Goal: Task Accomplishment & Management: Complete application form

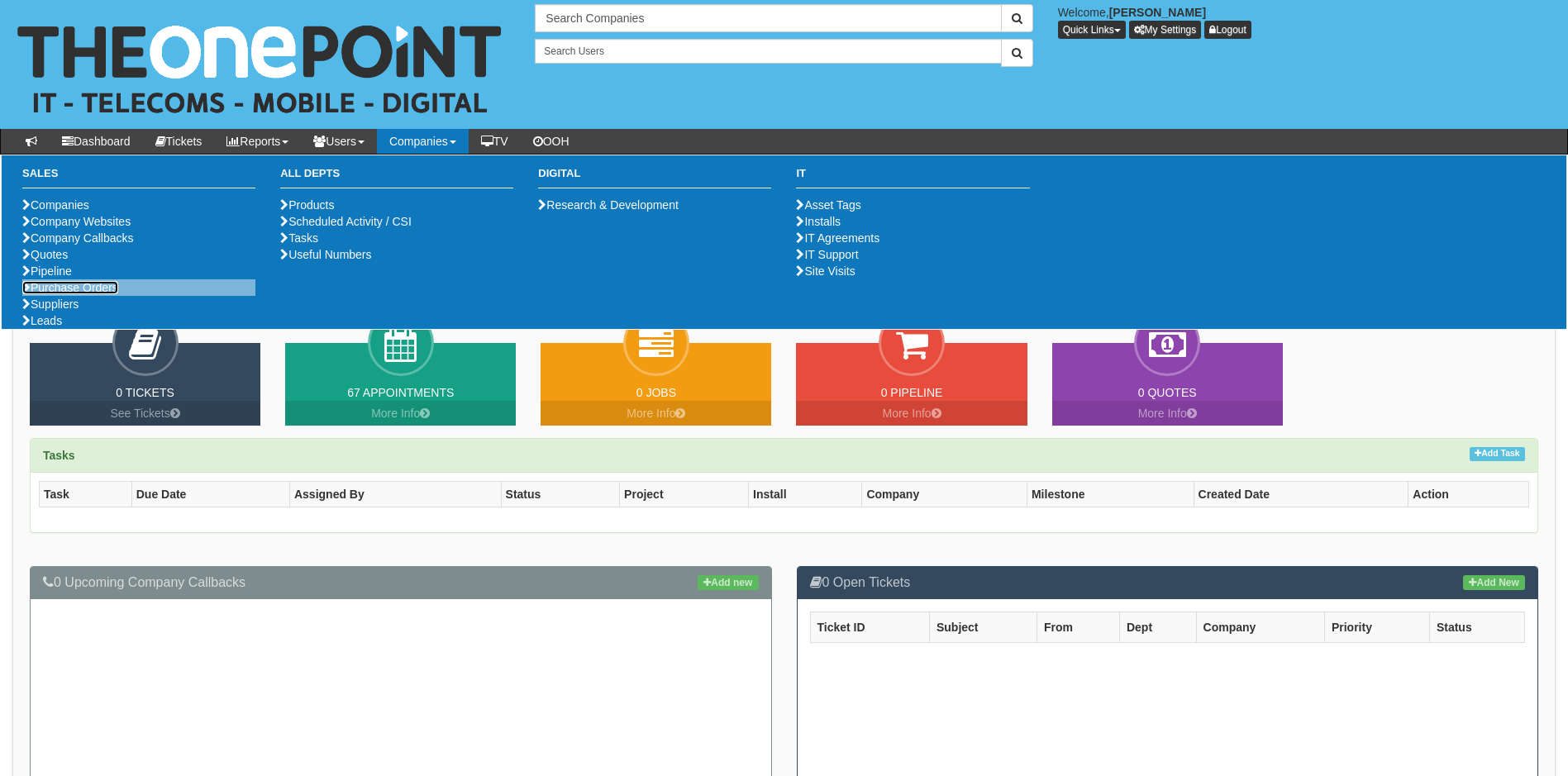
click at [88, 294] on link "Purchase Orders" at bounding box center [69, 288] width 96 height 14
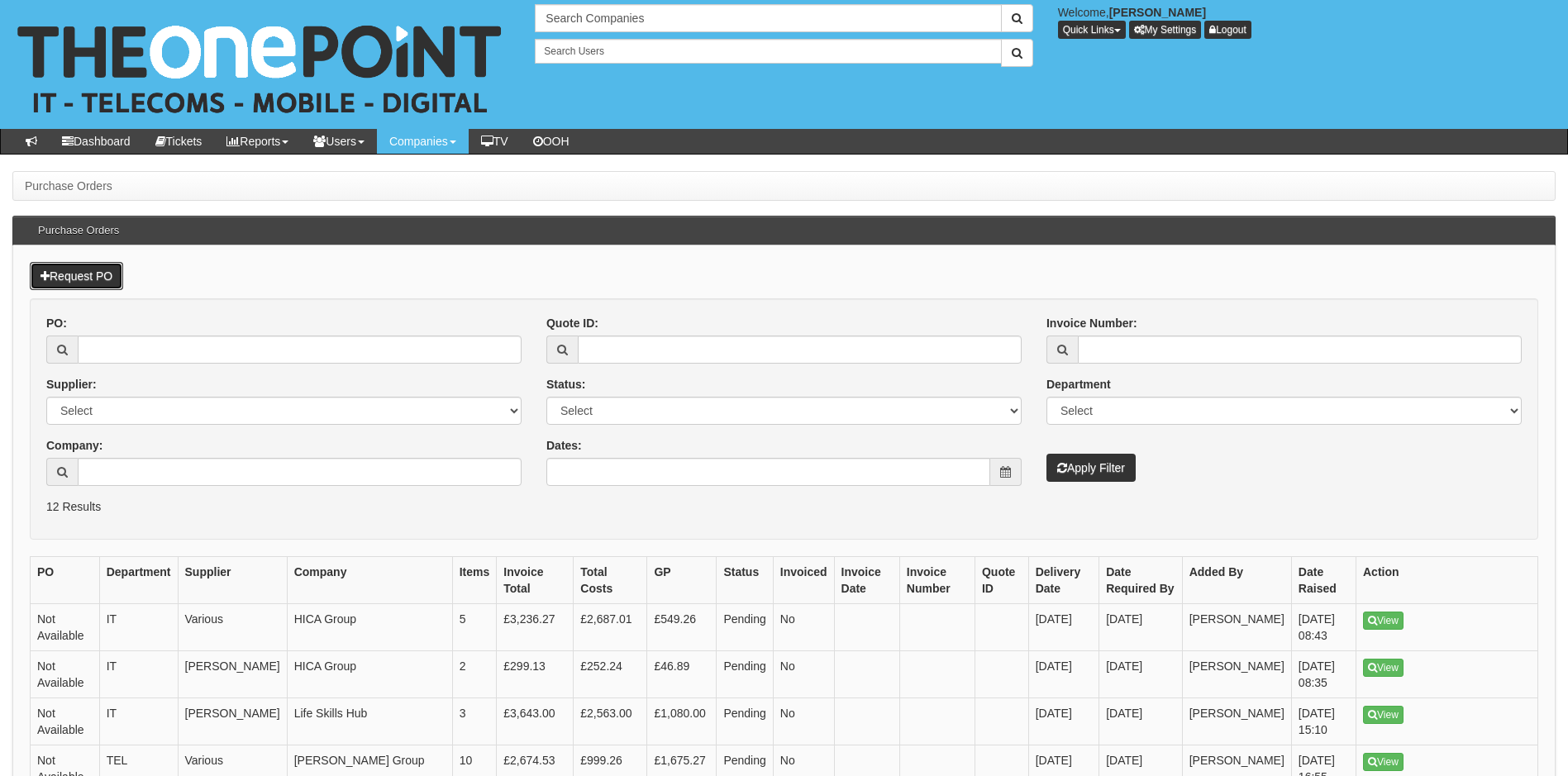
click at [74, 274] on link "Request PO" at bounding box center [76, 276] width 94 height 28
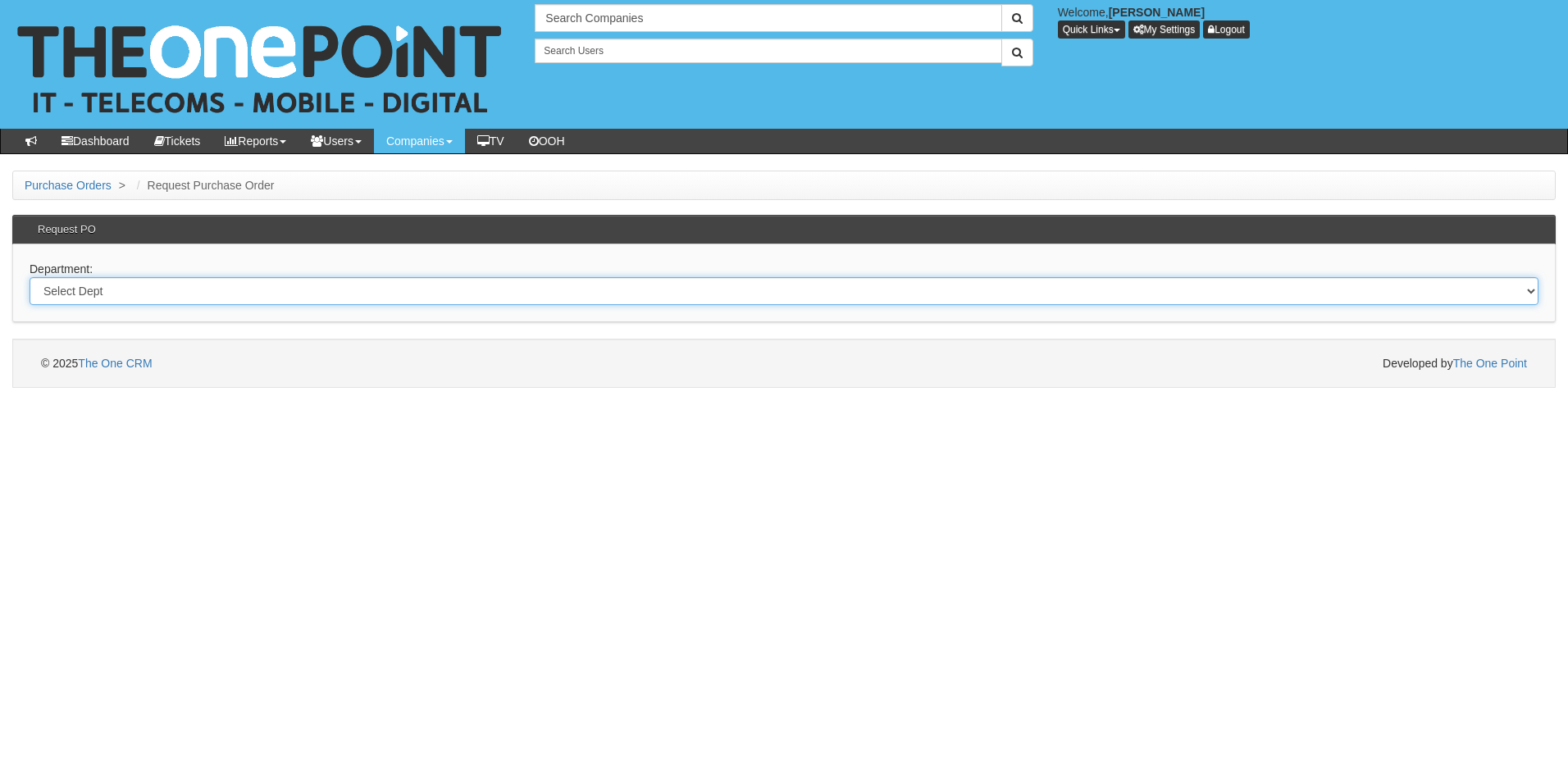
click at [137, 295] on select "Select Dept Digital Internal IT Mobiles Marketing Telecoms" at bounding box center [784, 291] width 1509 height 28
select select "?pipeID=&dept=IT"
click at [30, 278] on select "Select Dept Digital Internal IT Mobiles Marketing Telecoms" at bounding box center [784, 291] width 1509 height 28
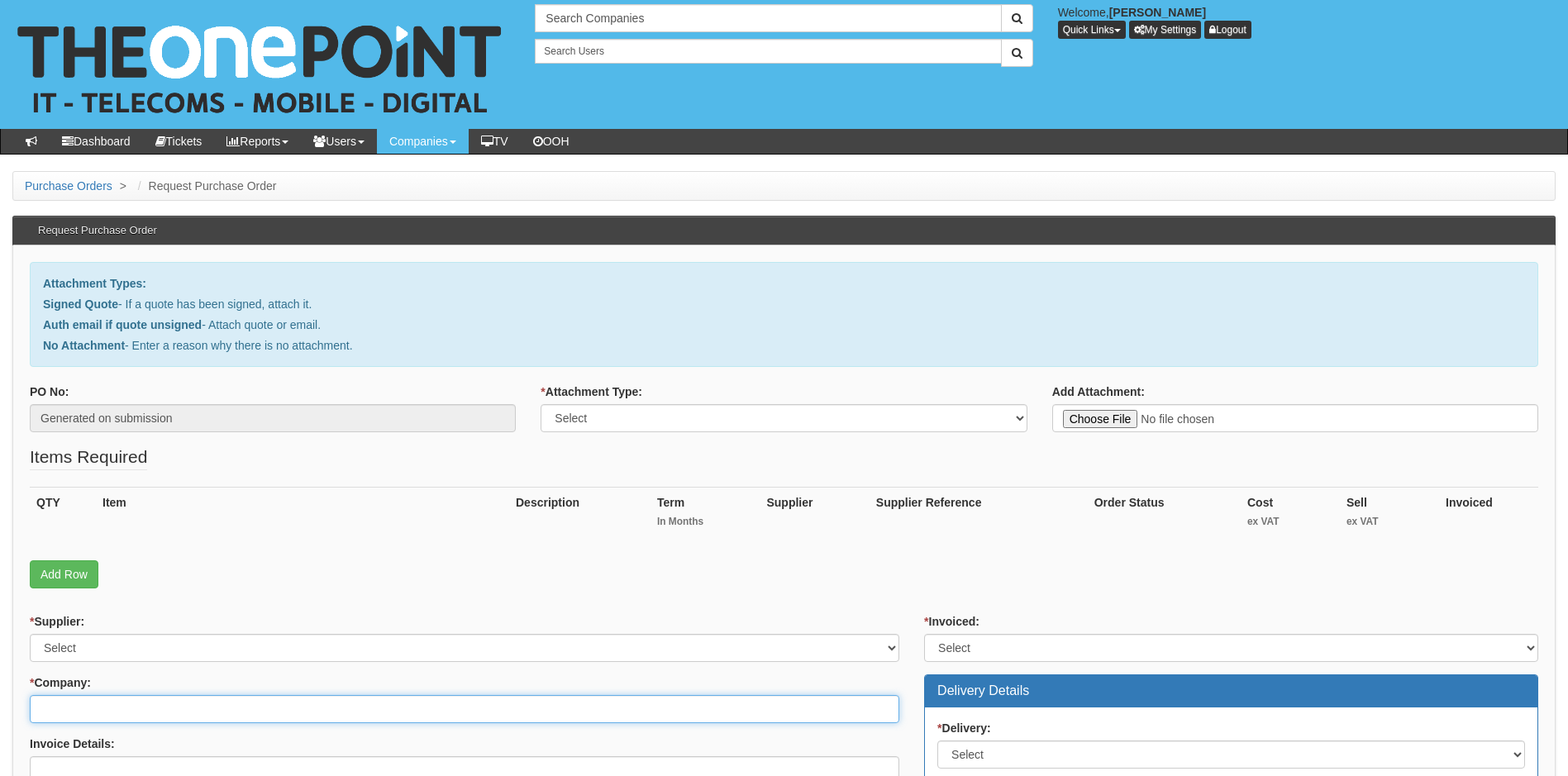
click at [84, 717] on input "* Company:" at bounding box center [464, 708] width 869 height 28
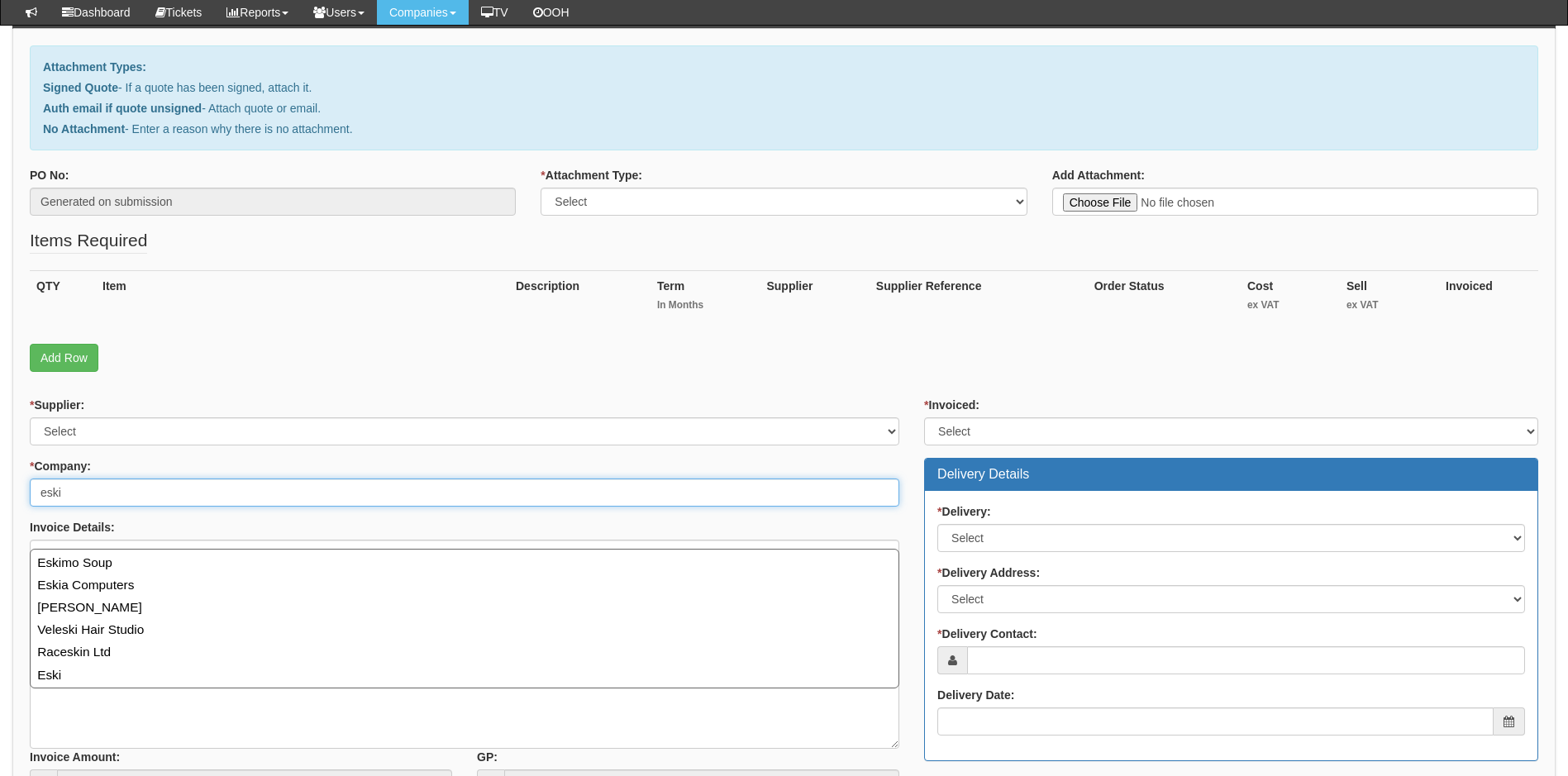
scroll to position [176, 0]
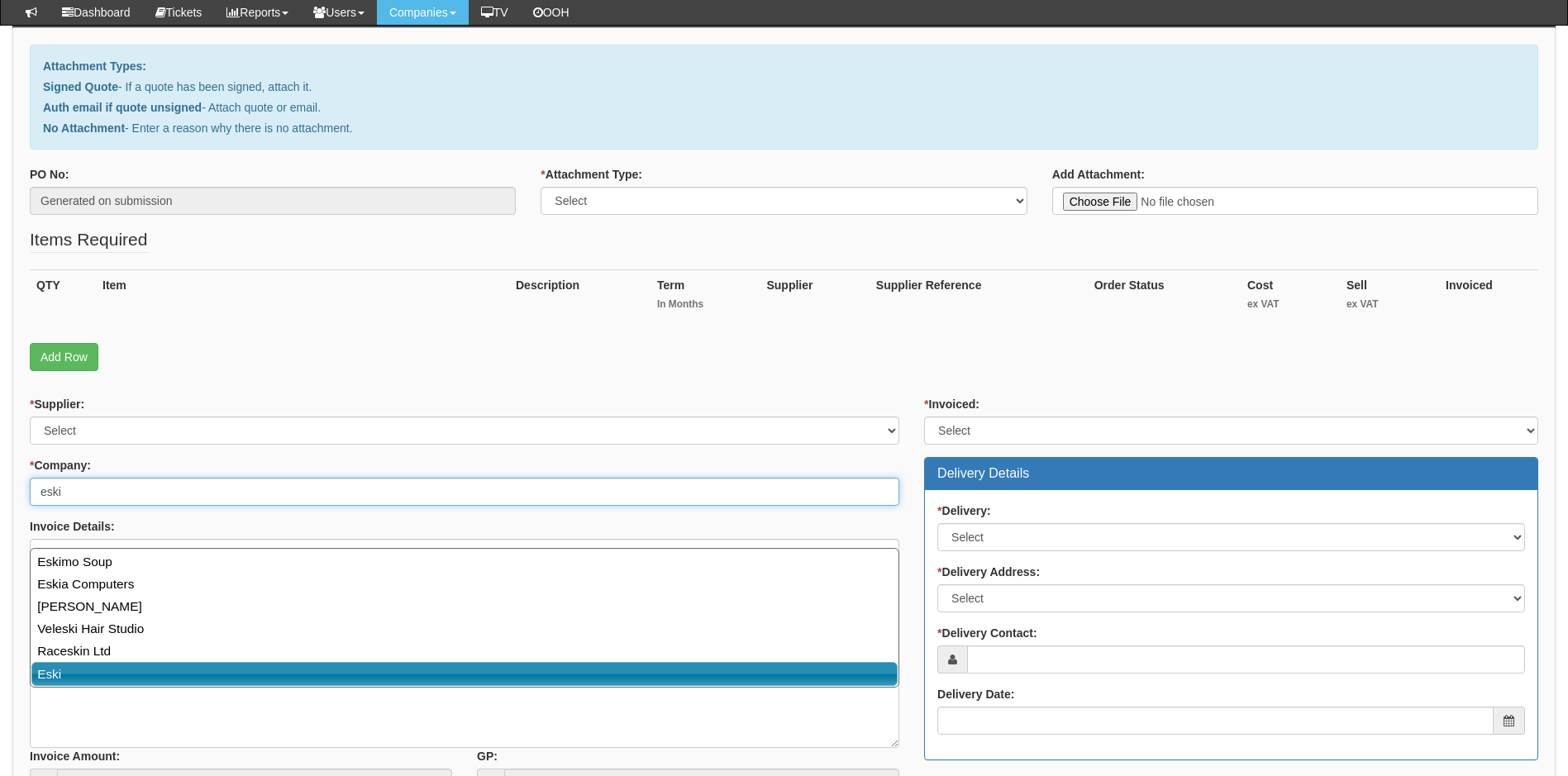
click at [78, 675] on link "Eski" at bounding box center [465, 674] width 867 height 24
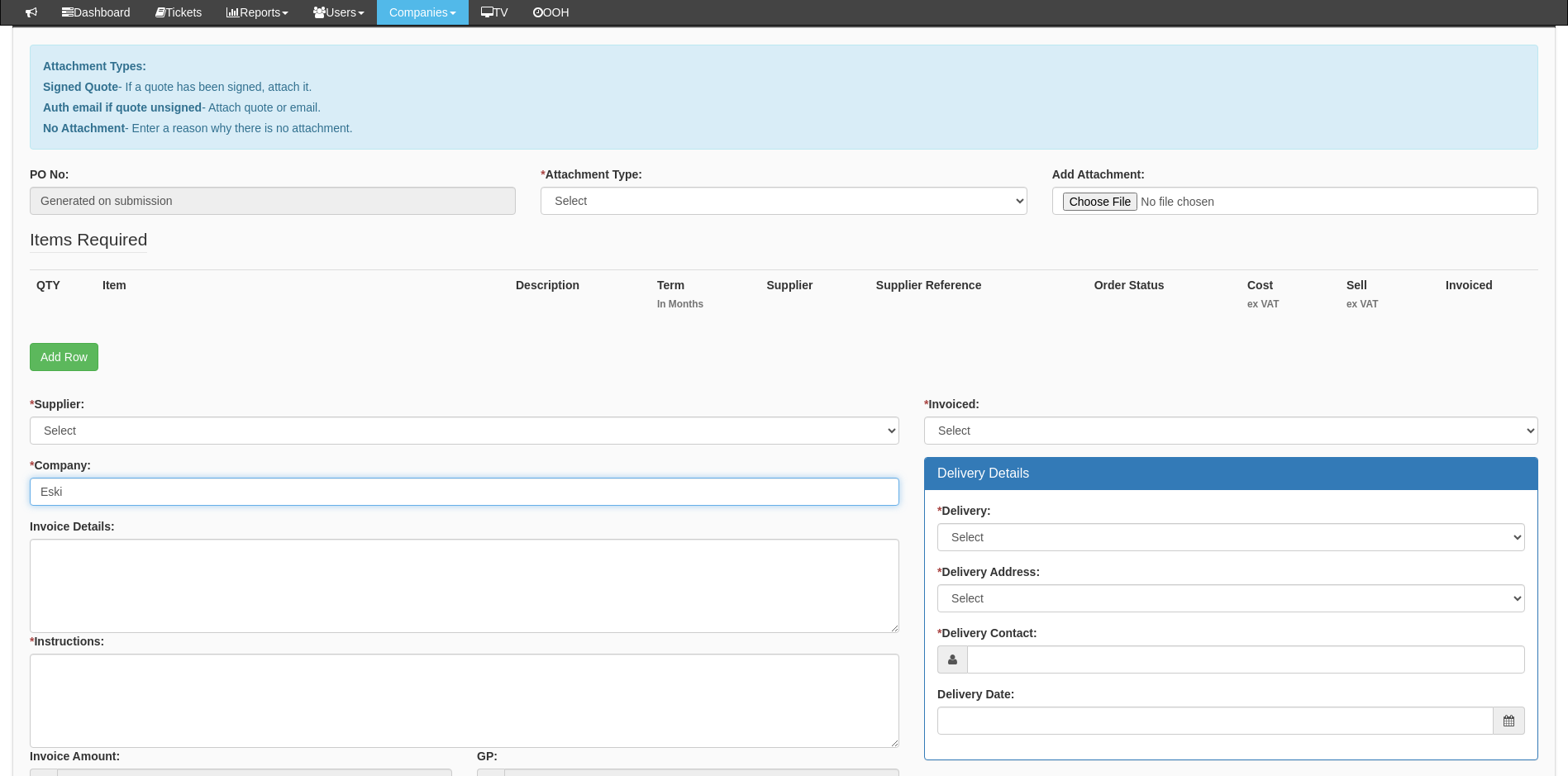
type input "Eski"
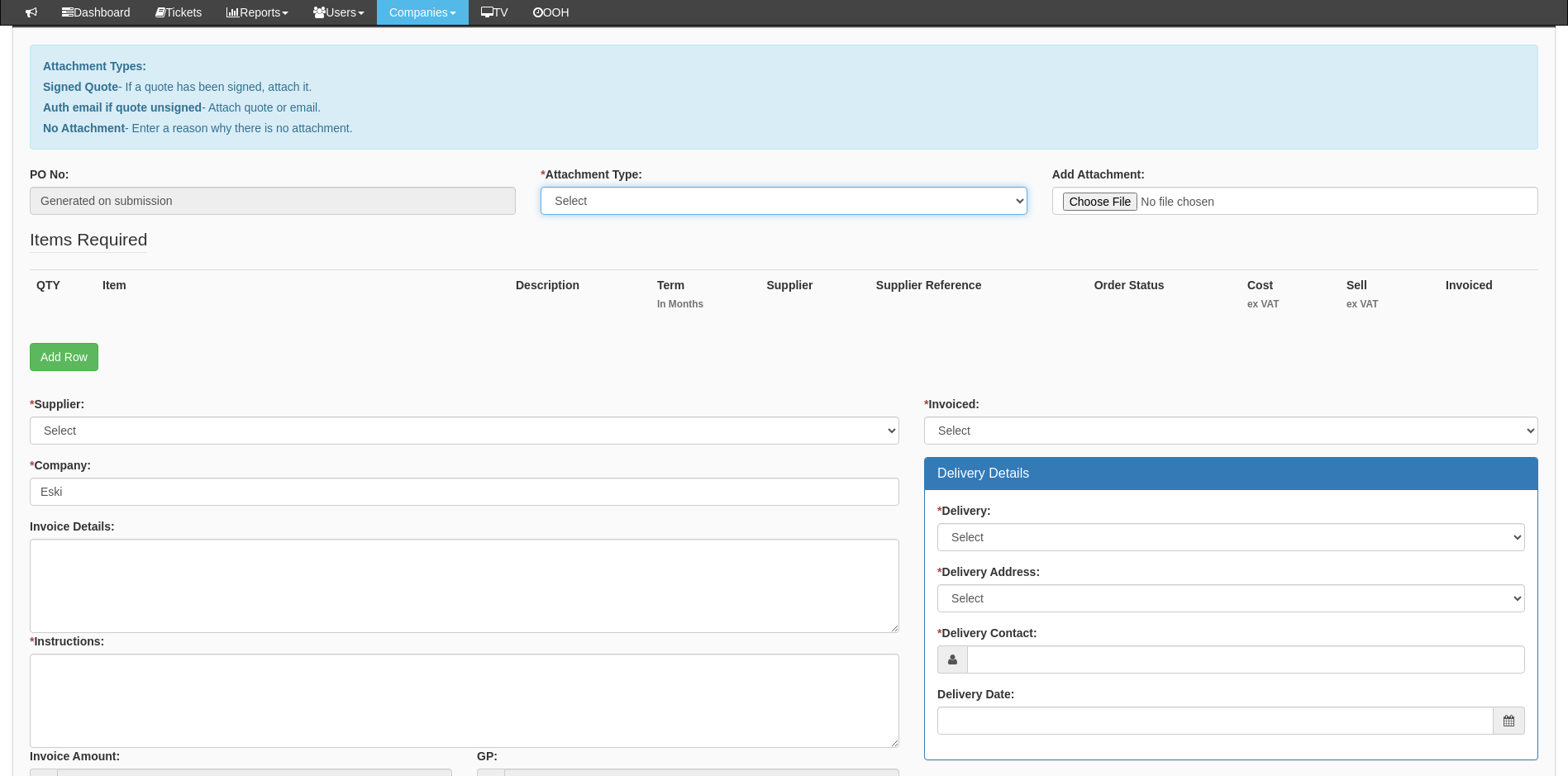
click at [948, 208] on select "Select Signed Quote Auth email with quote if unsigned No Attachment" at bounding box center [784, 201] width 486 height 28
select select "Signed Quote"
click at [540, 187] on select "Select Signed Quote Auth email with quote if unsigned No Attachment" at bounding box center [784, 201] width 486 height 28
type input "C:\fakepath\Eski - Replacement of Lenovo C-cover with keyboard.pdf"
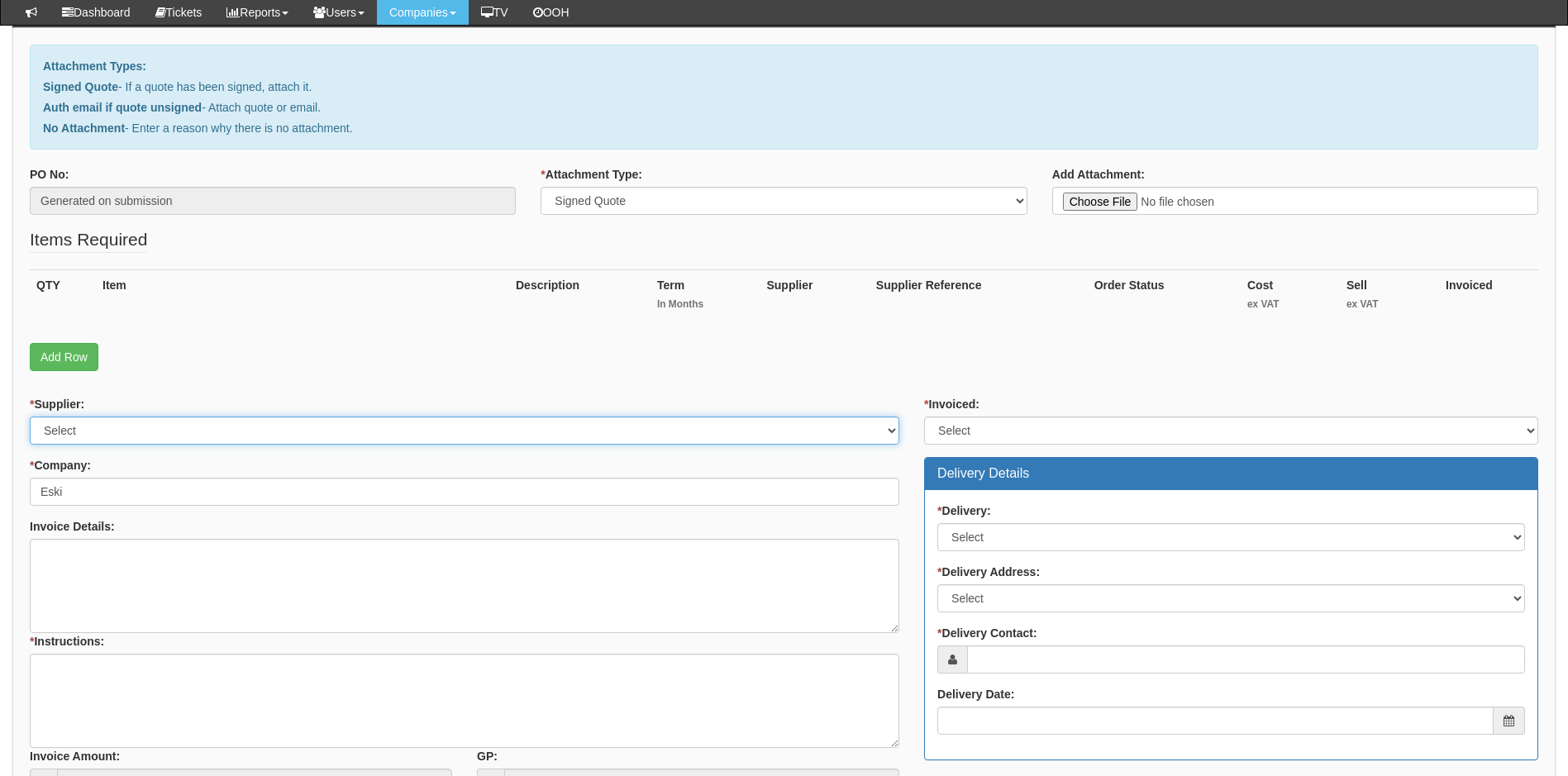
click at [343, 429] on select "Select 123 REG.co.uk 1Password 3 4Gon AA Jones Electric Ltd Abzorb Access Group…" at bounding box center [464, 430] width 869 height 28
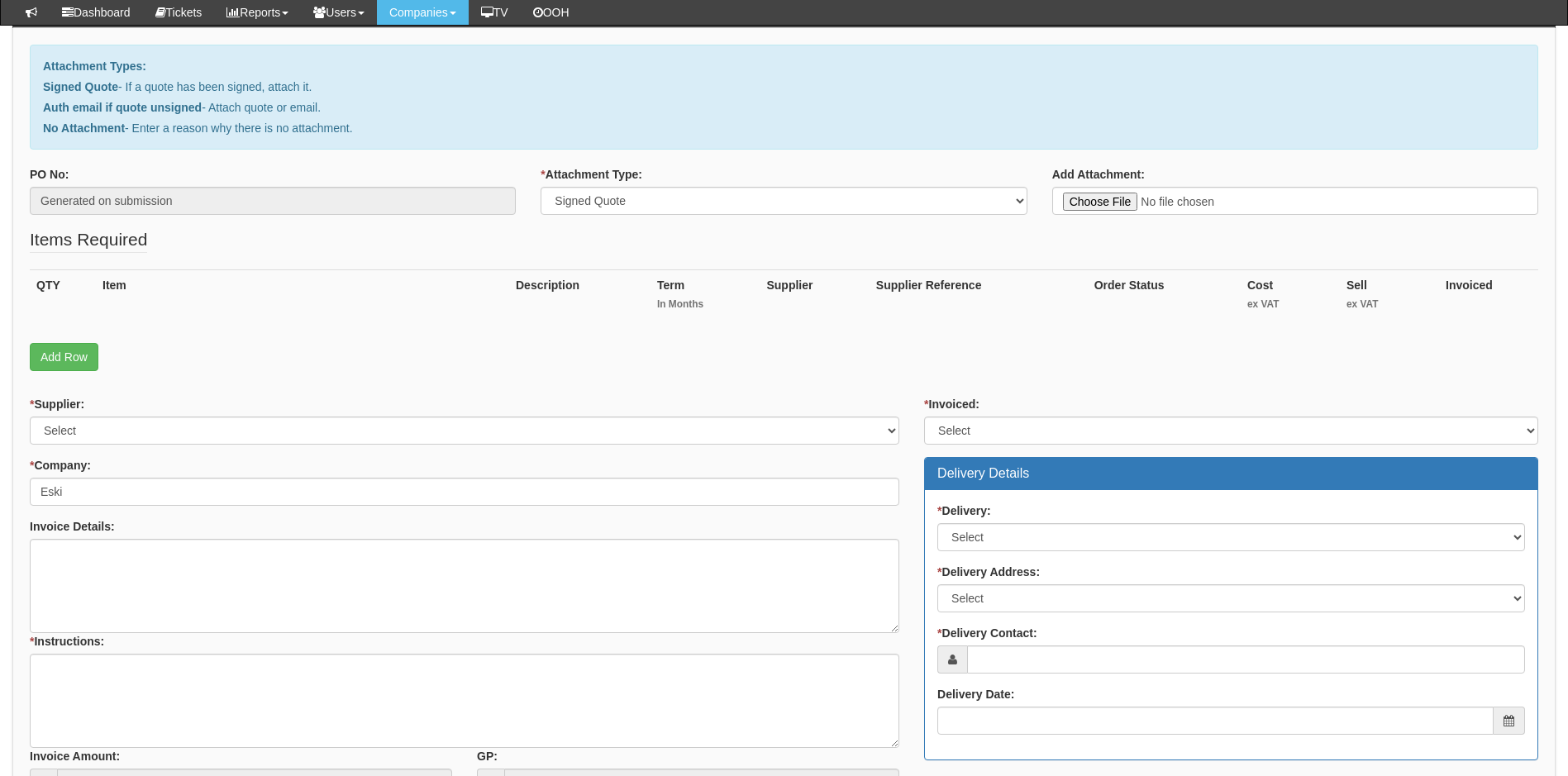
click at [907, 68] on p "Attachment Types:" at bounding box center [784, 66] width 1482 height 16
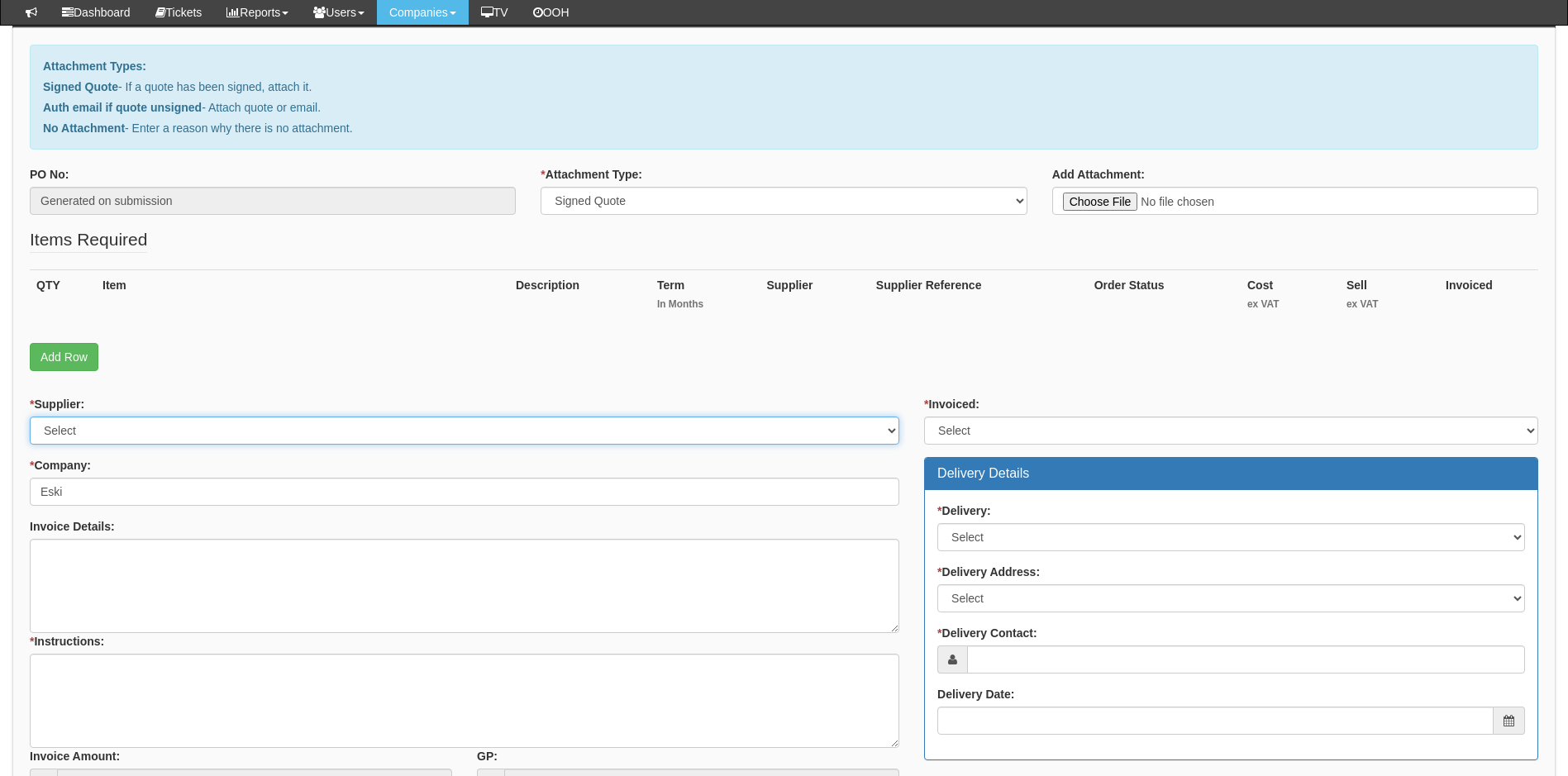
click at [187, 429] on select "Select 123 REG.co.uk 1Password 3 4Gon AA Jones Electric Ltd Abzorb Access Group…" at bounding box center [464, 430] width 869 height 28
select select "124"
click at [182, 426] on select "Select 123 REG.co.uk 1Password 3 4Gon AA Jones Electric Ltd Abzorb Access Group…" at bounding box center [464, 430] width 869 height 28
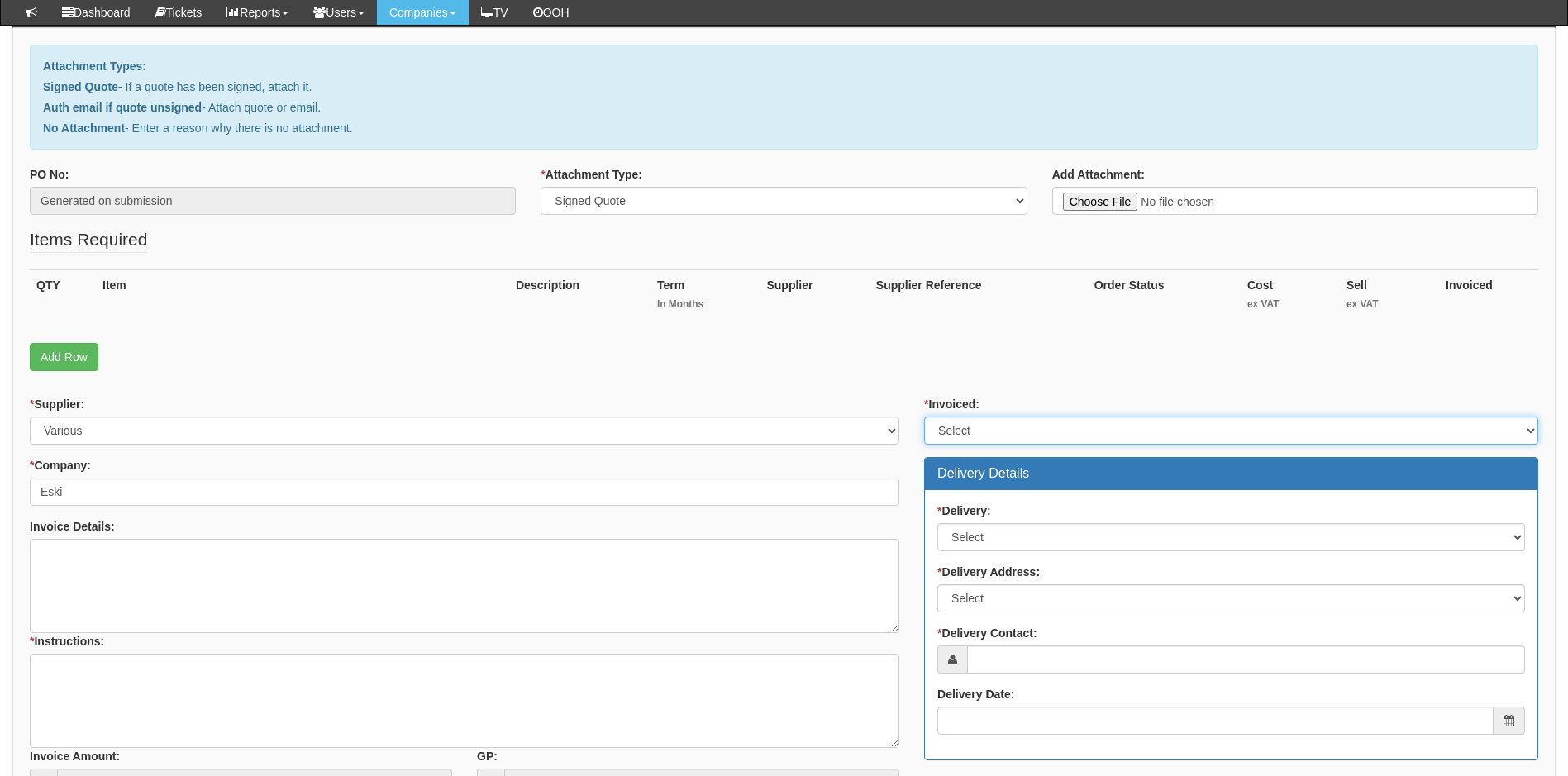
click at [1018, 427] on select "Select Yes No N/A STB (part of order)" at bounding box center [1231, 430] width 614 height 28
select select "1"
click at [924, 417] on select "Select Yes No N/A STB (part of order)" at bounding box center [1231, 430] width 614 height 28
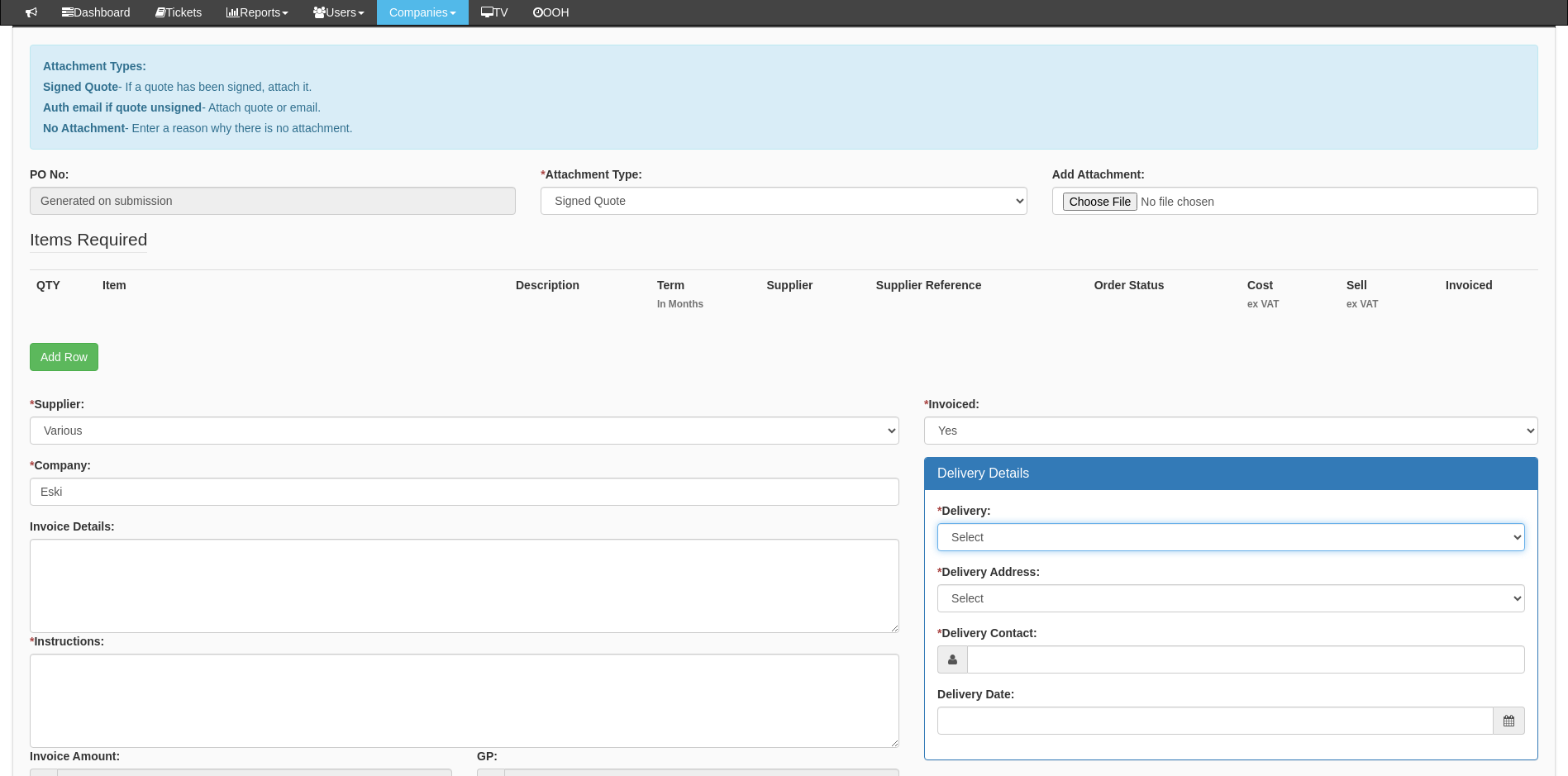
click at [1030, 541] on select "Select No Not Applicable Yes" at bounding box center [1230, 537] width 588 height 28
select select "1"
click at [937, 523] on select "Select No Not Applicable Yes" at bounding box center [1230, 537] width 588 height 28
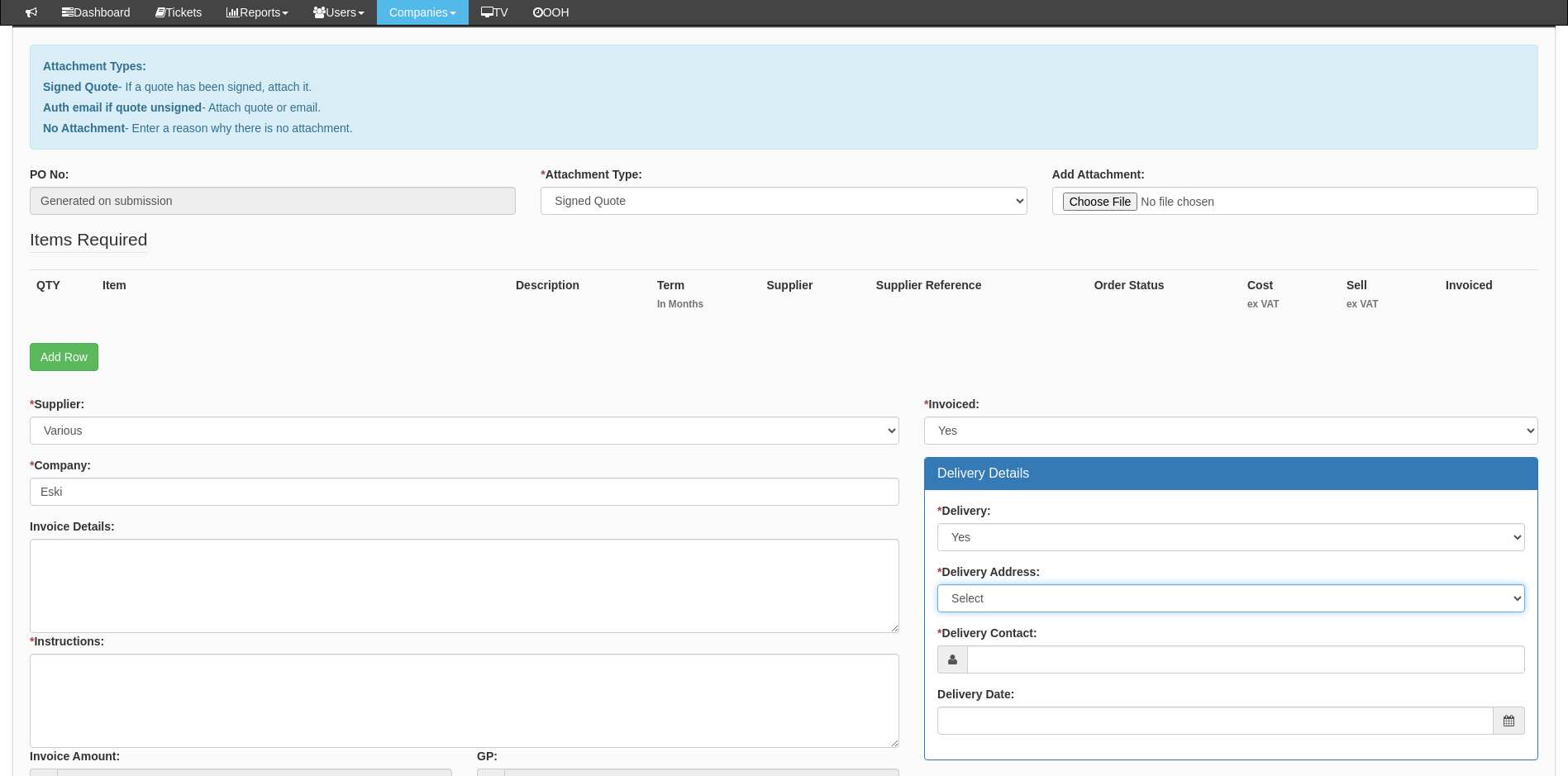
click at [1072, 588] on select "Select Not Applicable Main Address - Other" at bounding box center [1230, 598] width 588 height 28
select select "other"
click at [937, 585] on select "Select Not Applicable Main Address - Other" at bounding box center [1230, 598] width 588 height 28
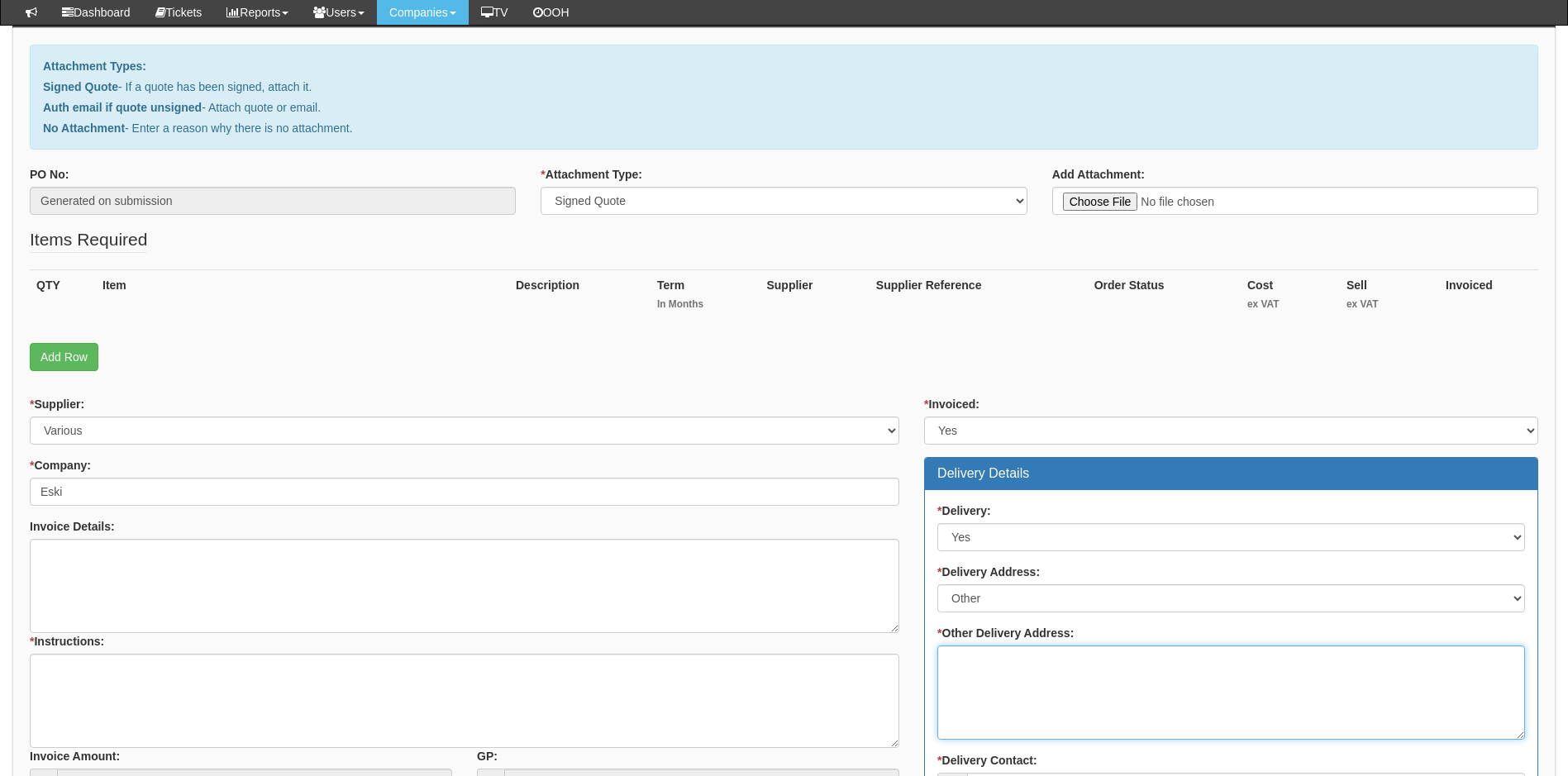
click at [962, 666] on textarea "* Other Delivery Address:" at bounding box center [1230, 693] width 588 height 95
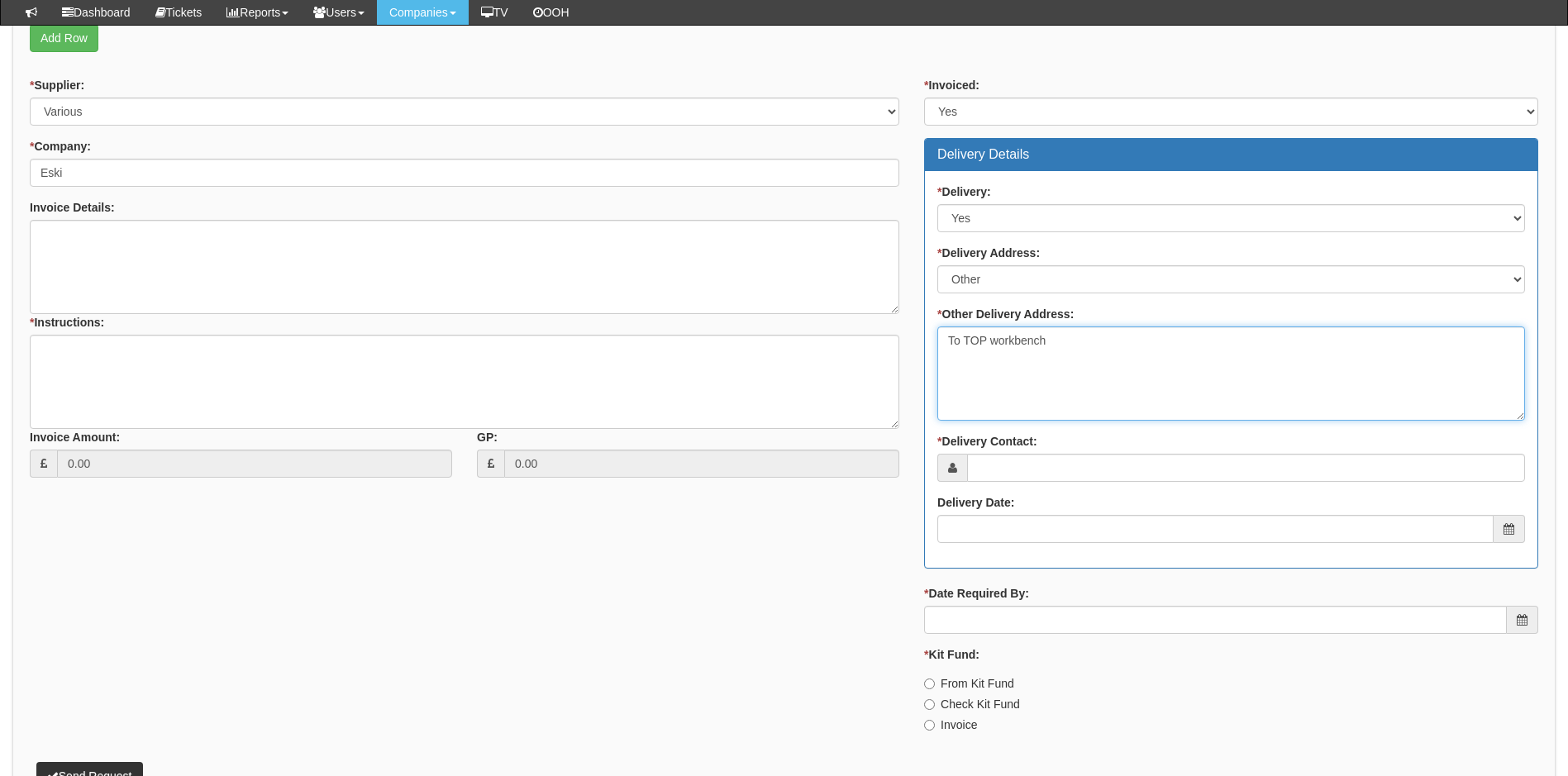
scroll to position [495, 0]
type textarea "To TOP workbench"
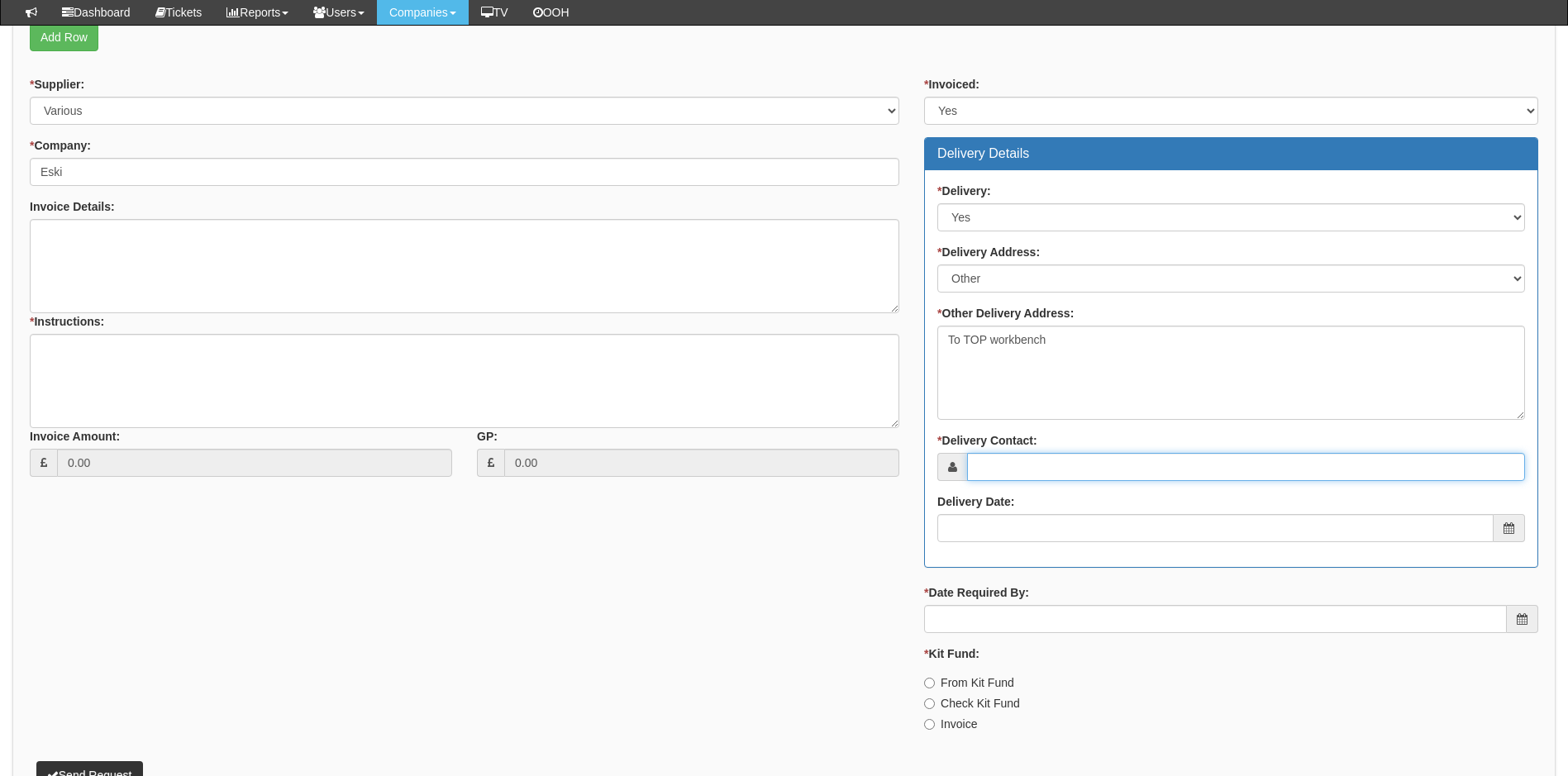
click at [1053, 457] on input "* Delivery Contact:" at bounding box center [1246, 466] width 558 height 28
click at [1015, 470] on input "* Delivery Contact:" at bounding box center [1246, 466] width 558 height 28
paste input "[EMAIL_ADDRESS][DOMAIN_NAME]"
type input "[EMAIL_ADDRESS][DOMAIN_NAME]"
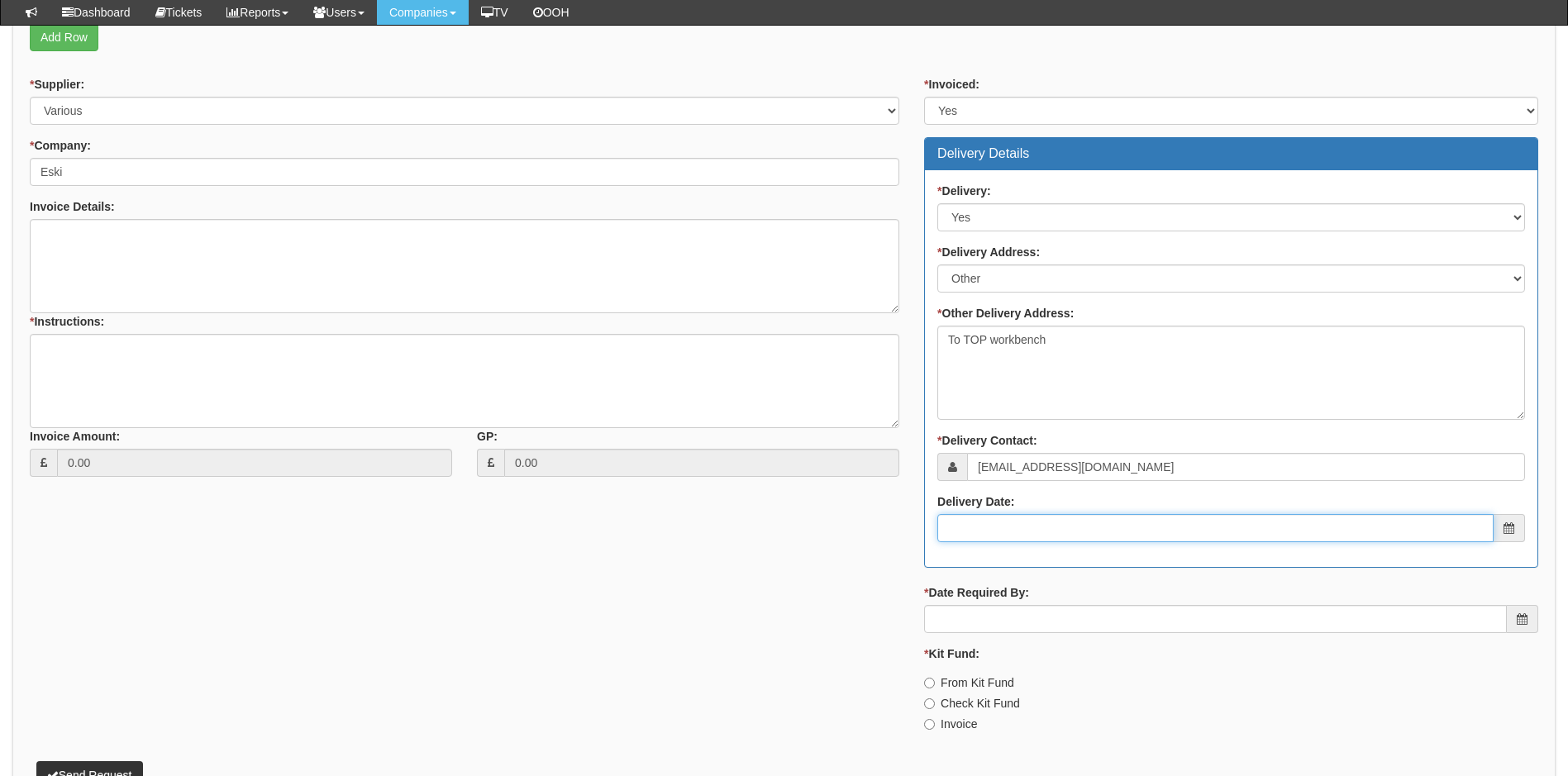
click at [977, 539] on input "Delivery Date:" at bounding box center [1215, 528] width 557 height 28
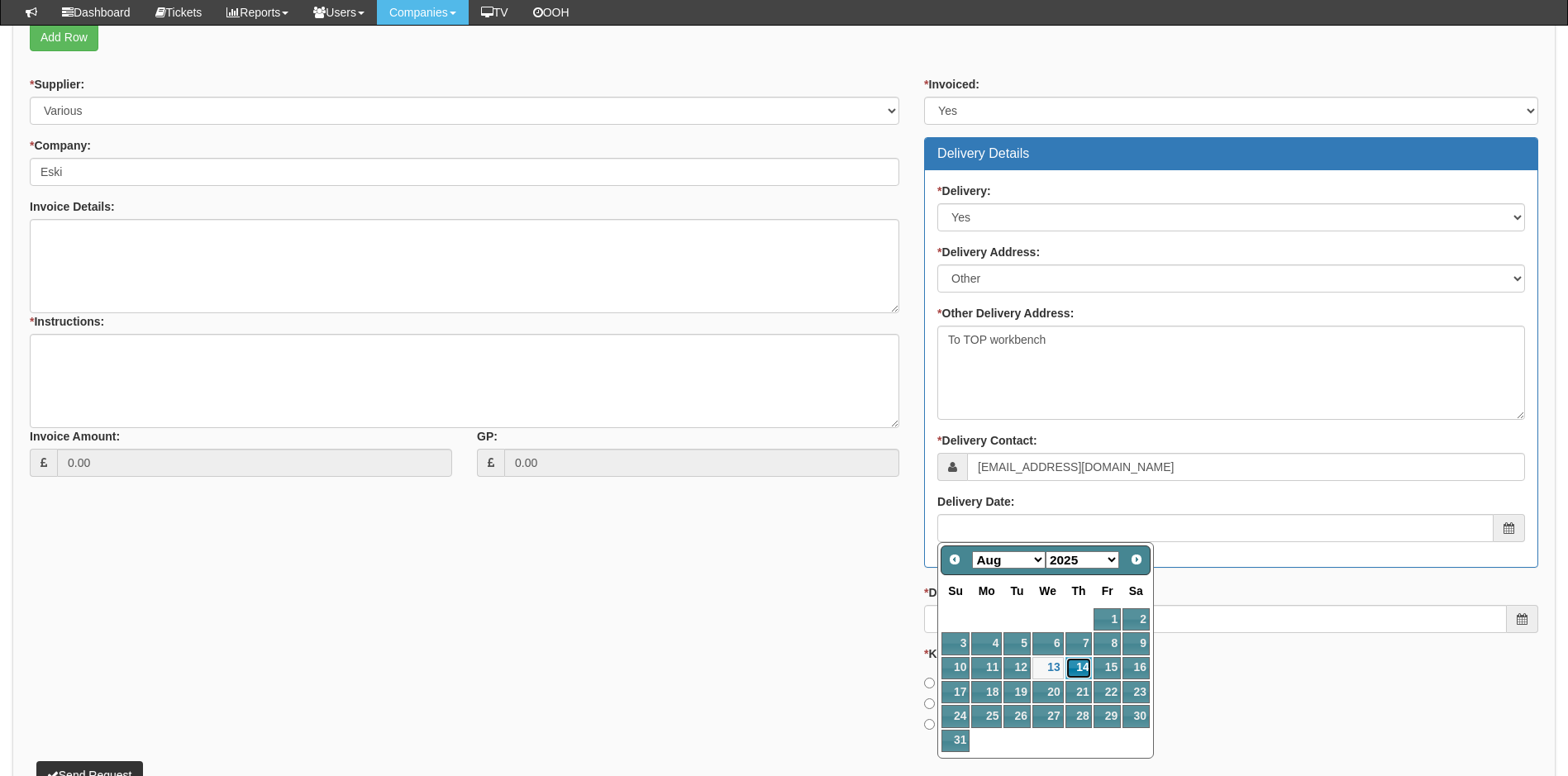
click at [1077, 664] on link "14" at bounding box center [1079, 668] width 27 height 22
type input "2025-08-14"
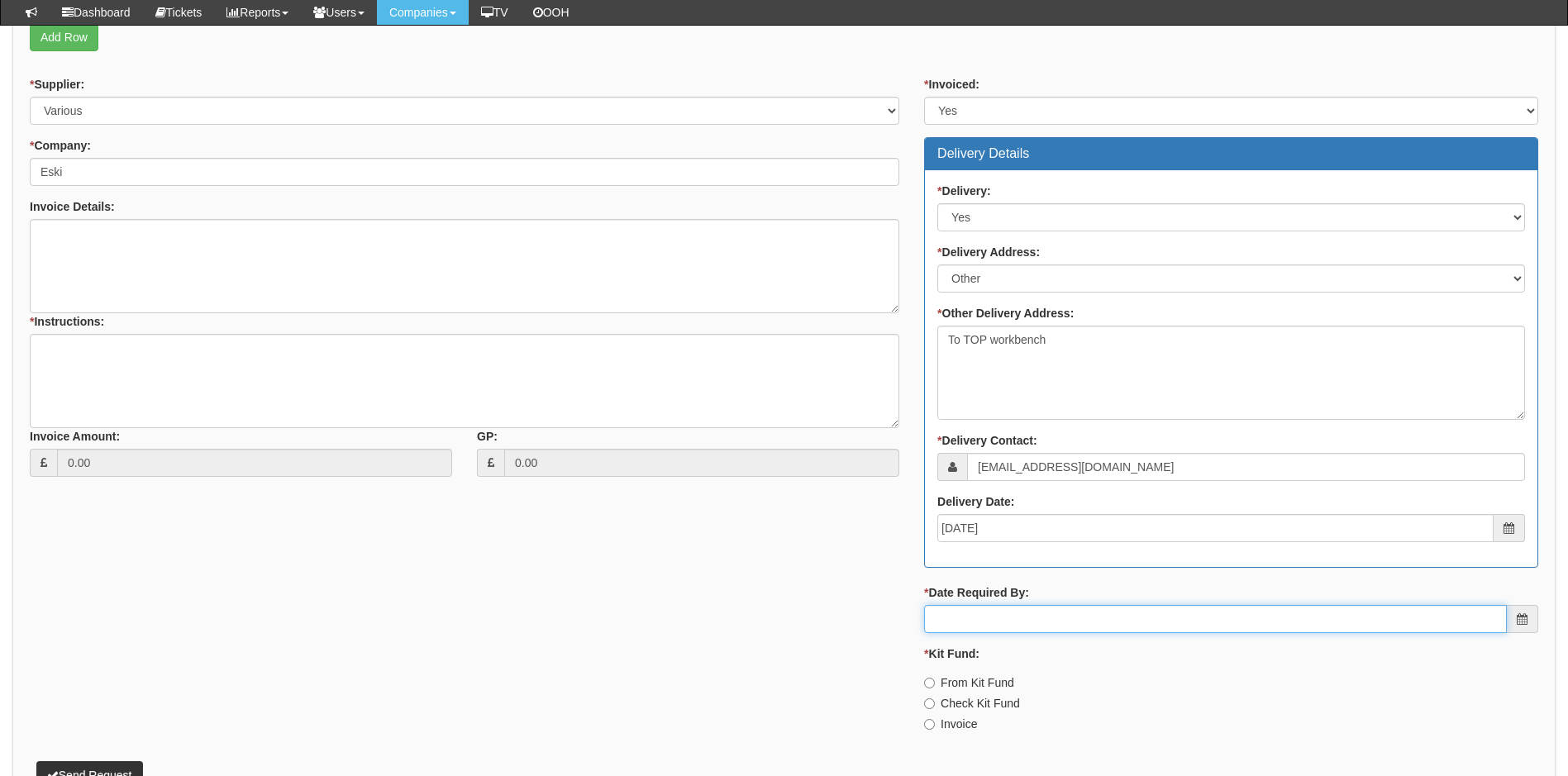
click at [1009, 619] on input "* Date Required By:" at bounding box center [1216, 619] width 583 height 28
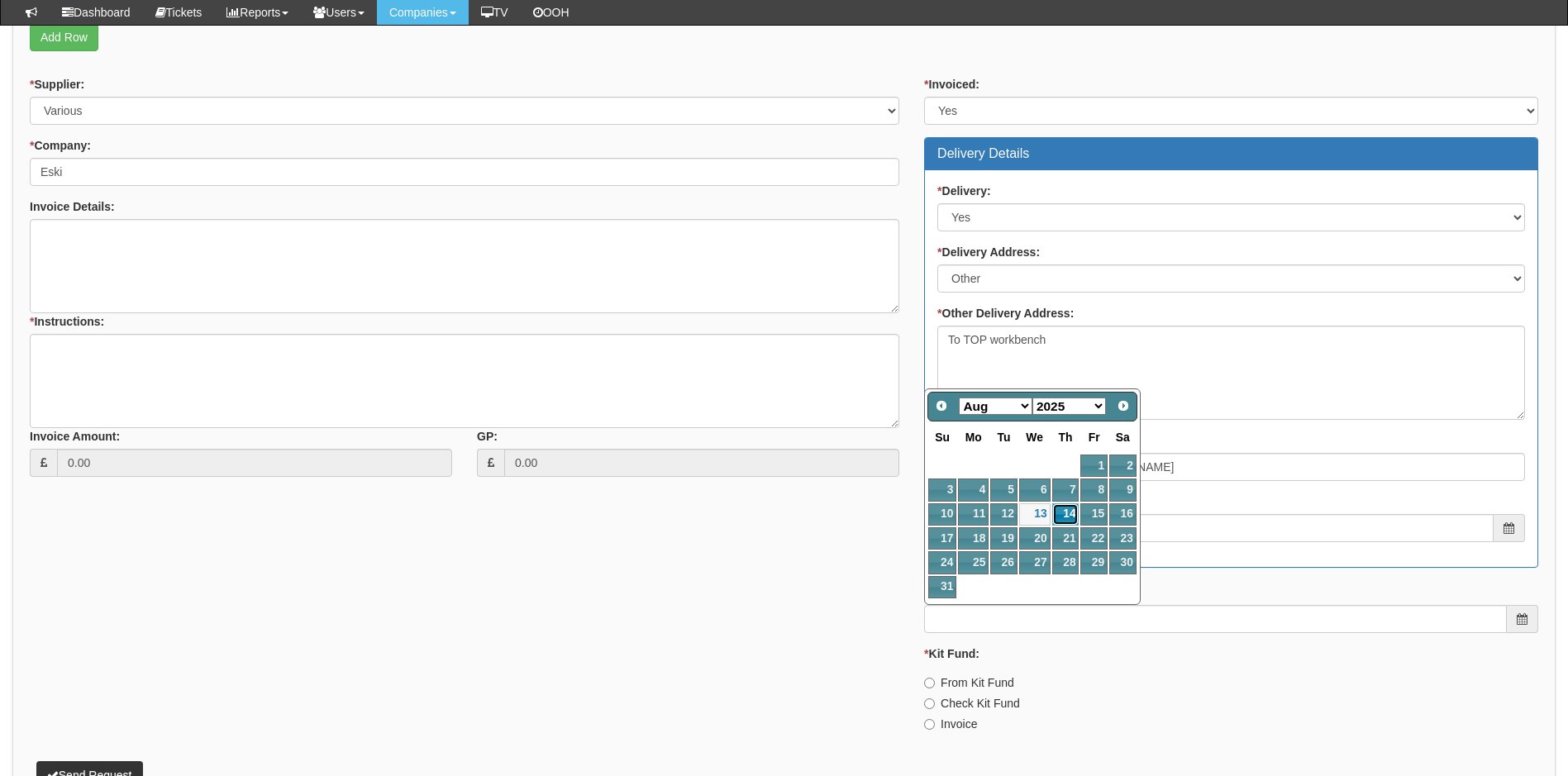
click at [1061, 509] on link "14" at bounding box center [1065, 514] width 27 height 22
type input "2025-08-14"
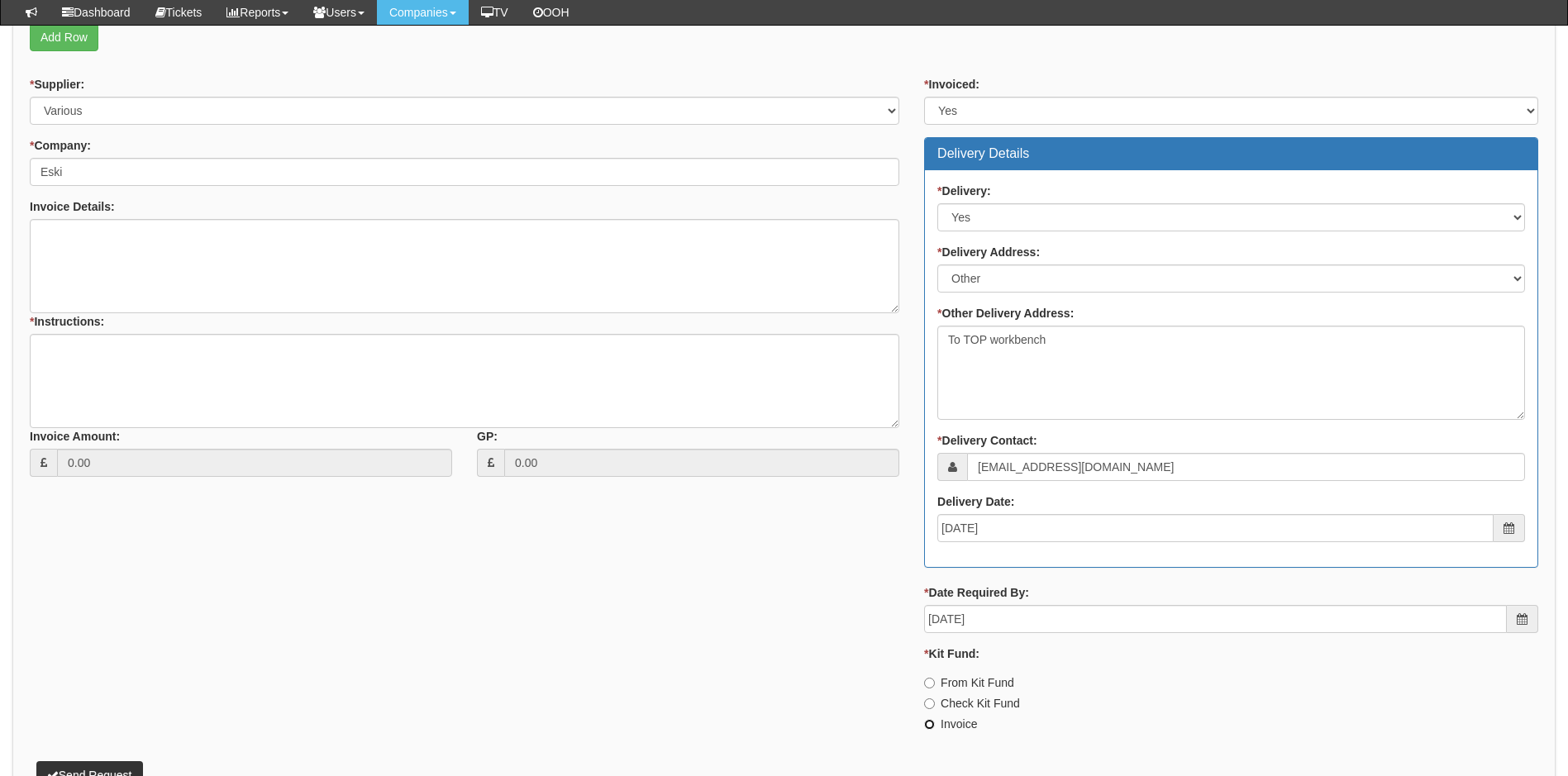
click at [929, 689] on input "Invoice" at bounding box center [929, 682] width 11 height 11
radio input "true"
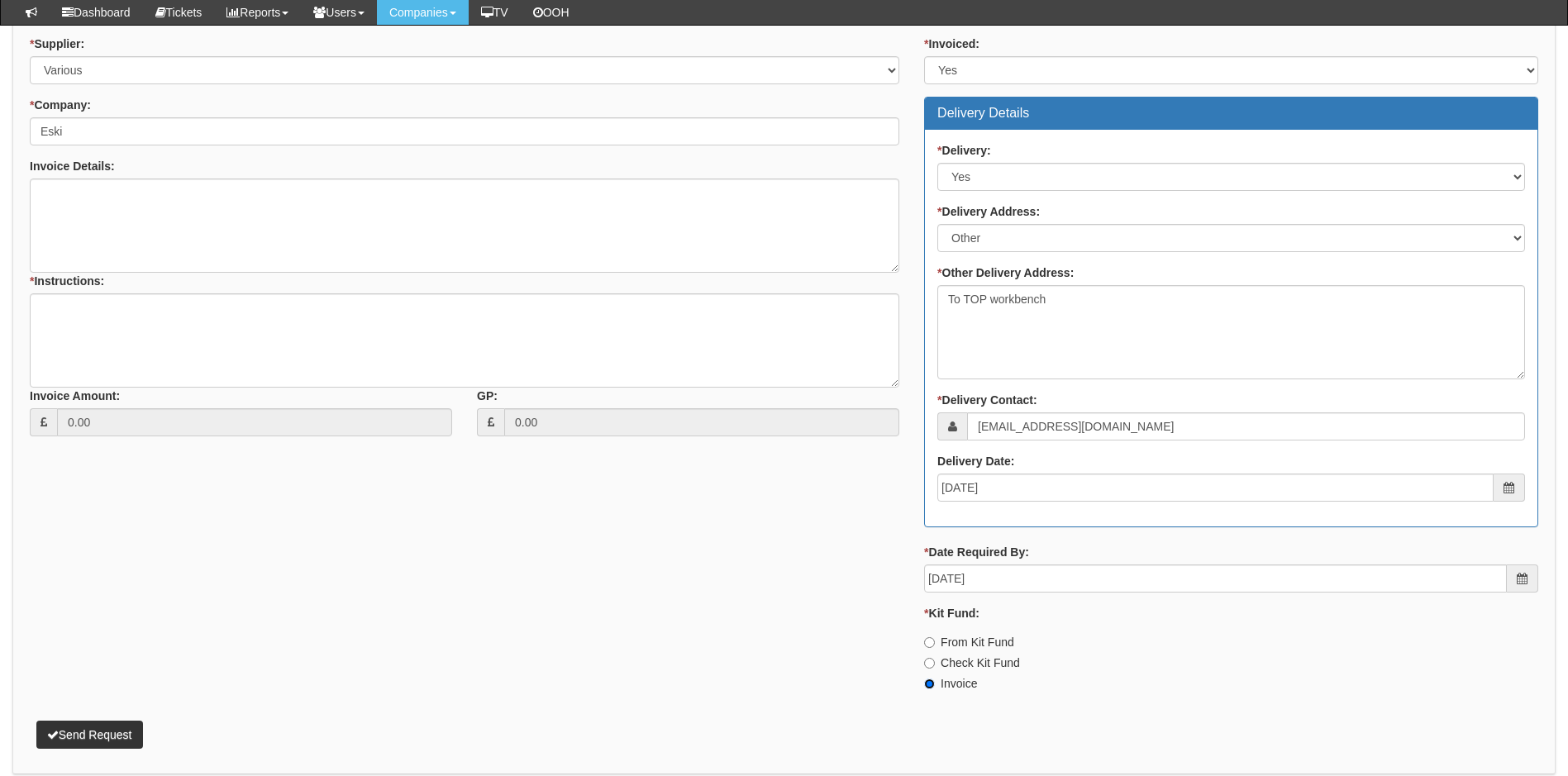
scroll to position [377, 0]
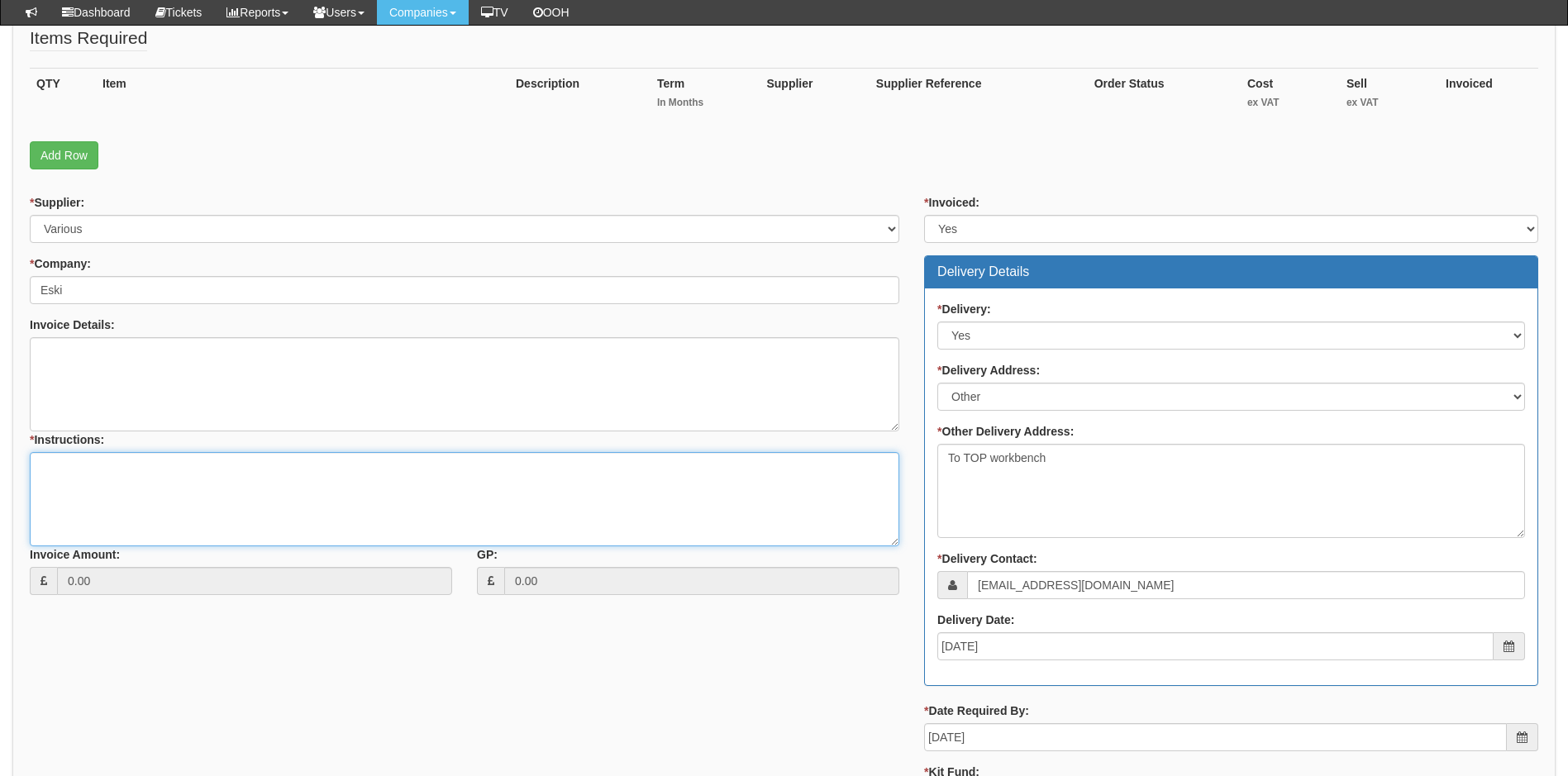
click at [130, 467] on textarea "* Instructions:" at bounding box center [464, 500] width 869 height 95
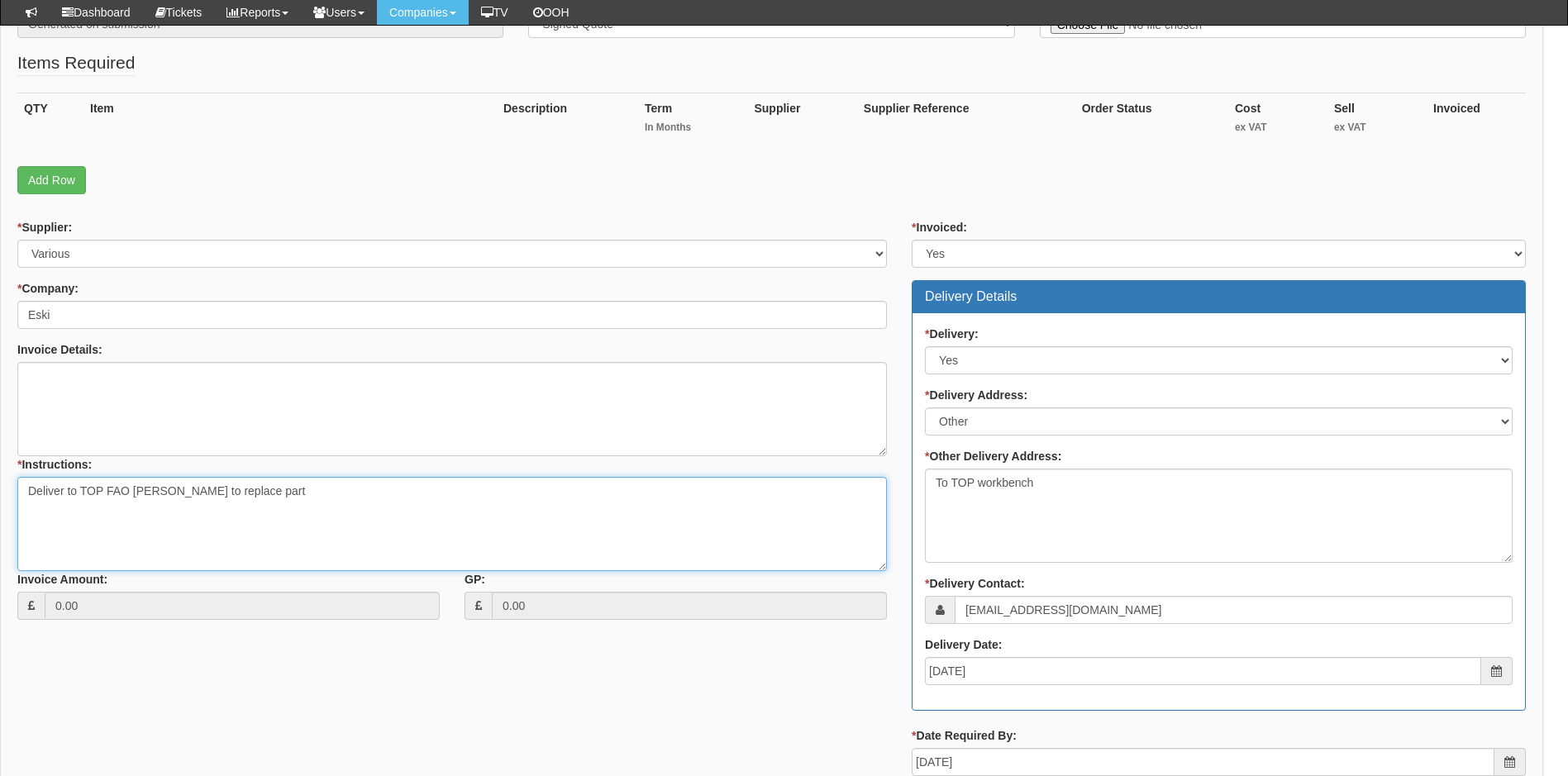
scroll to position [345, 13]
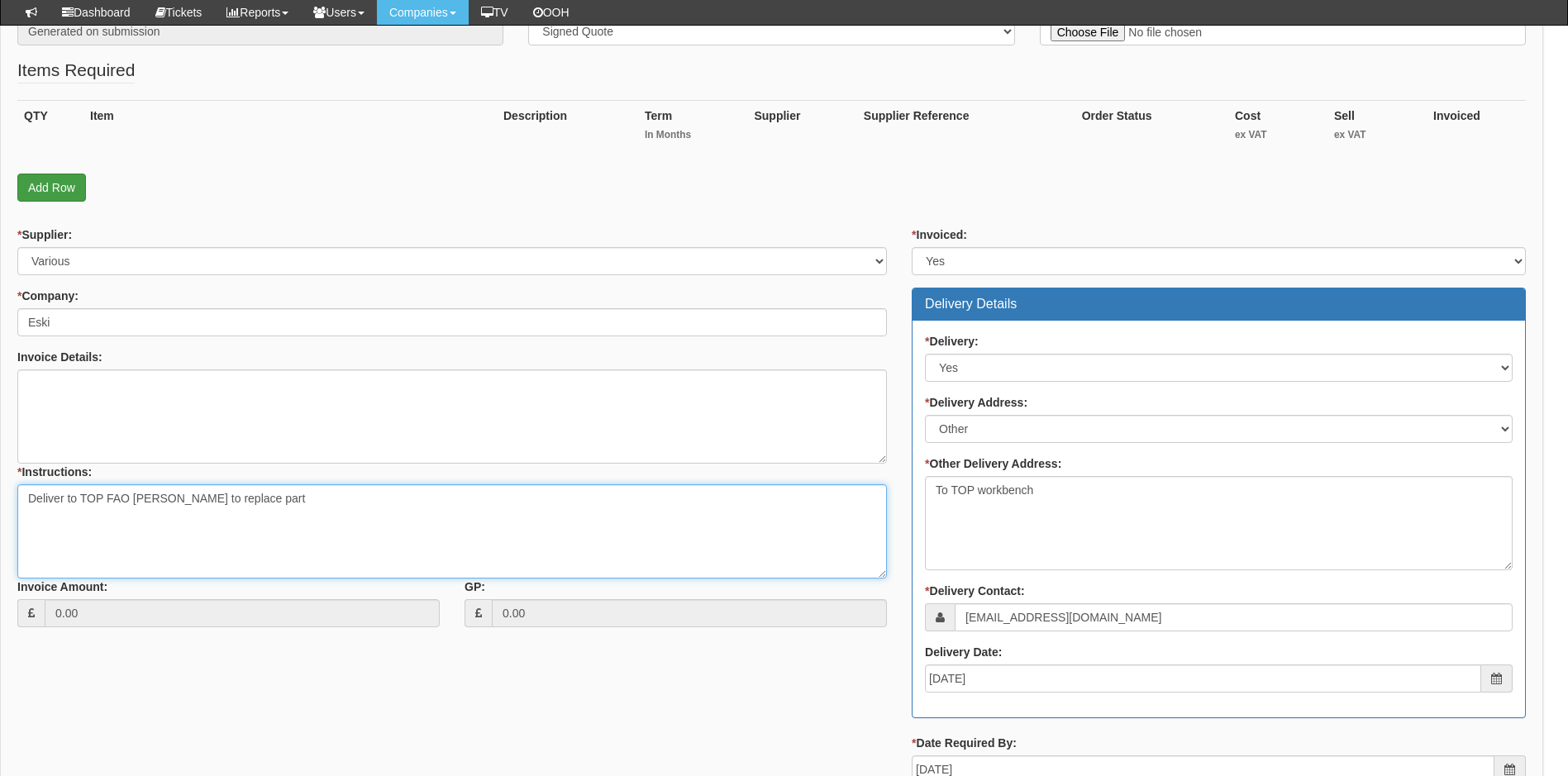
type textarea "Deliver to TOP FAO Jack Desforges to replace part"
click at [67, 185] on link "Add Row" at bounding box center [51, 187] width 69 height 28
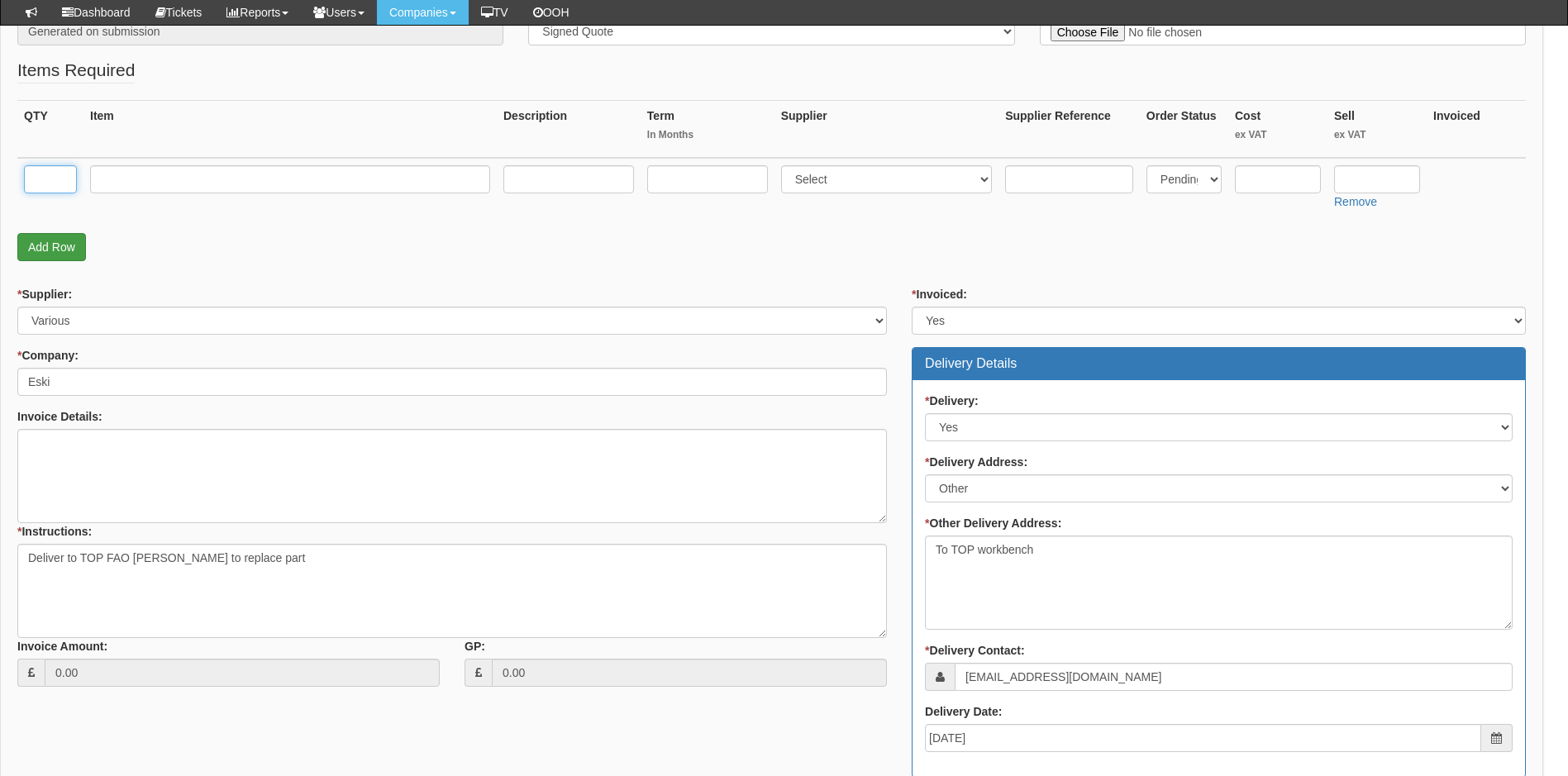
click at [67, 185] on input "text" at bounding box center [50, 179] width 53 height 28
type input "1"
click at [151, 185] on input "text" at bounding box center [289, 179] width 400 height 28
type input "Lenovo C-cover & keyboard"
click at [581, 180] on input "text" at bounding box center [568, 179] width 130 height 28
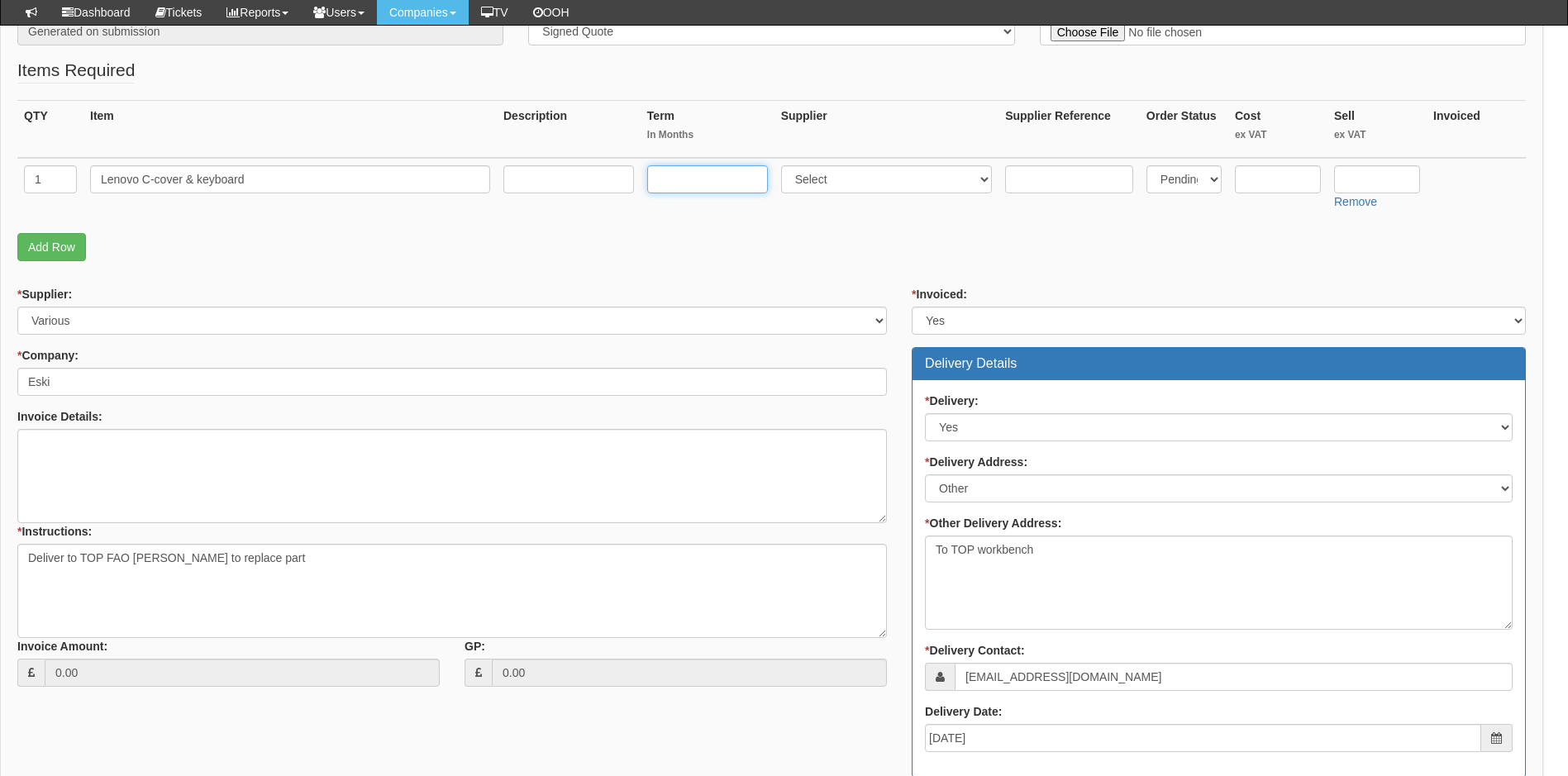
click at [705, 183] on input "text" at bounding box center [707, 179] width 121 height 28
type input "0"
click at [980, 178] on select "Select 123 REG.co.uk 1Password 3 4Gon AA Jones Electric Ltd Abzorb Access Group…" at bounding box center [887, 179] width 211 height 28
select select "124"
click at [784, 165] on select "Select 123 REG.co.uk 1Password 3 4Gon AA Jones Electric Ltd Abzorb Access Group…" at bounding box center [887, 179] width 211 height 28
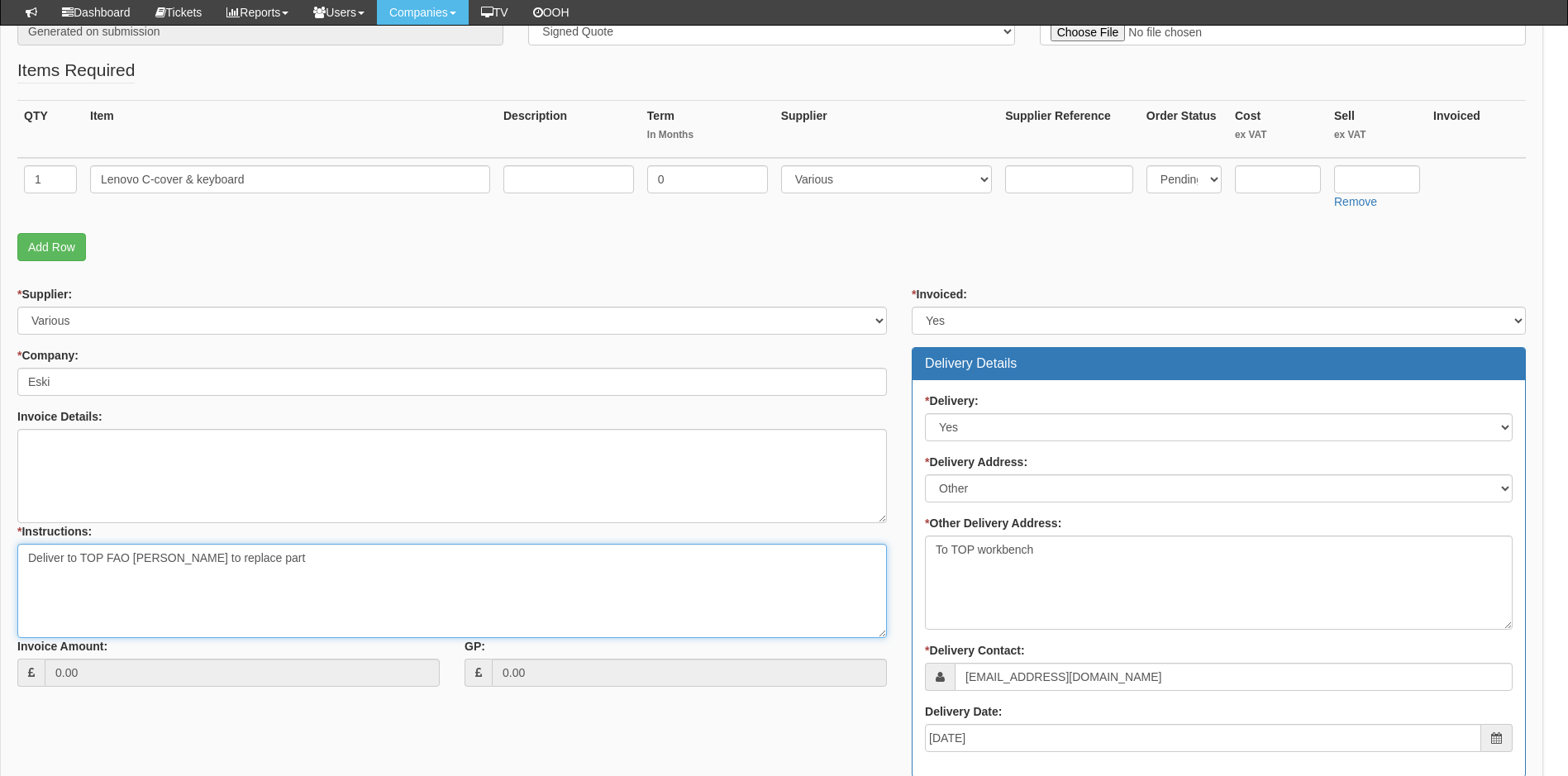
click at [303, 563] on textarea "Deliver to TOP FAO Jack Desforges to replace part" at bounding box center [452, 592] width 869 height 95
click at [168, 578] on textarea "Deliver to TOP FAO Jack Desforges to replace part. C-cover purchase link:" at bounding box center [452, 592] width 869 height 95
paste textarea "https://pcsupport.lenovo.com/gb/en/products/laptops-and-netbooks/5-series/5-15i…"
type textarea "Deliver to TOP FAO Jack Desforges to replace part. C-cover purchase link: https…"
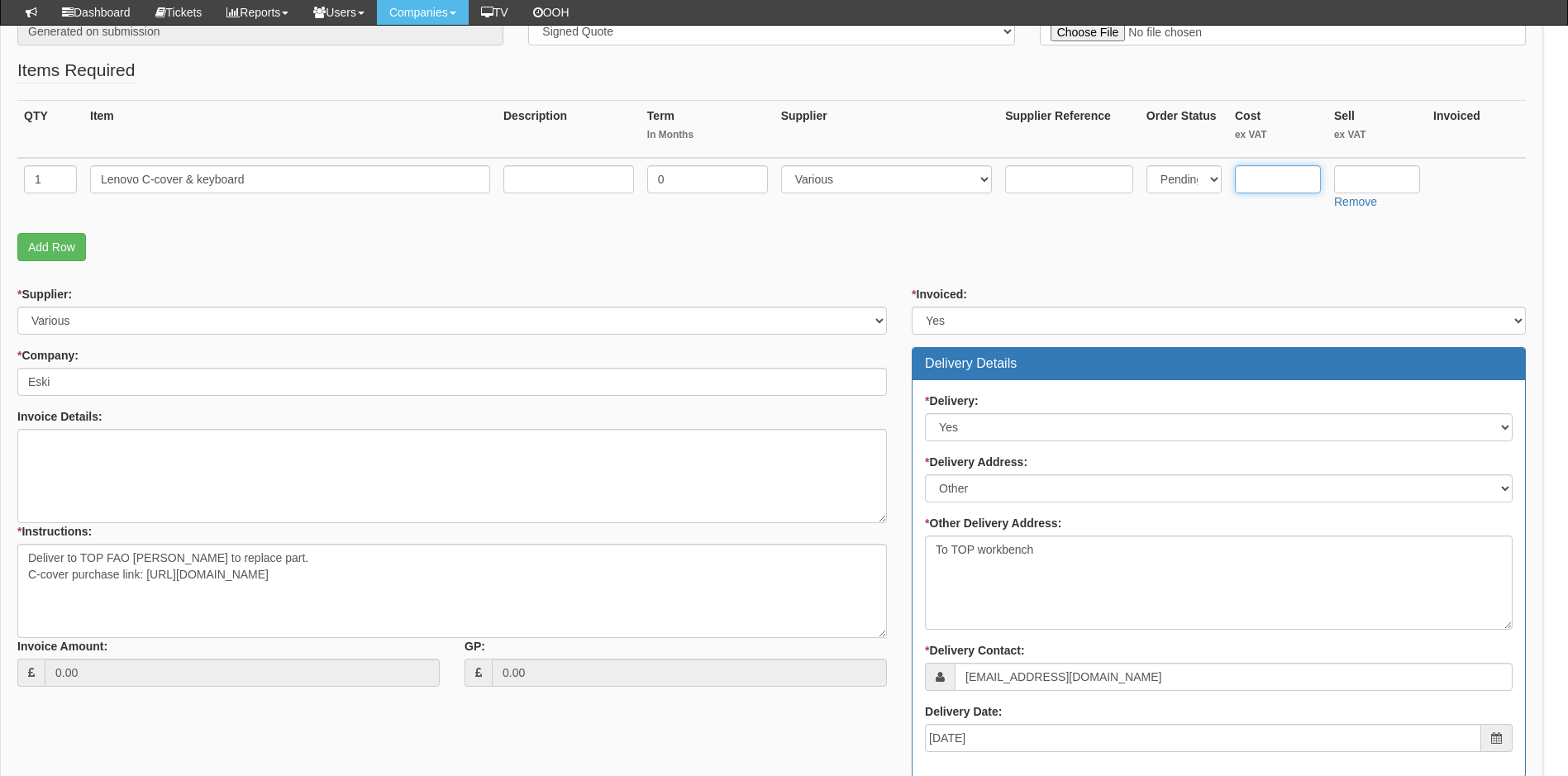
click at [1270, 183] on input "text" at bounding box center [1278, 179] width 86 height 28
type input "86.88"
click at [1365, 181] on input "text" at bounding box center [1377, 179] width 86 height 28
type input "96.88"
click at [63, 239] on link "Add Row" at bounding box center [51, 247] width 69 height 28
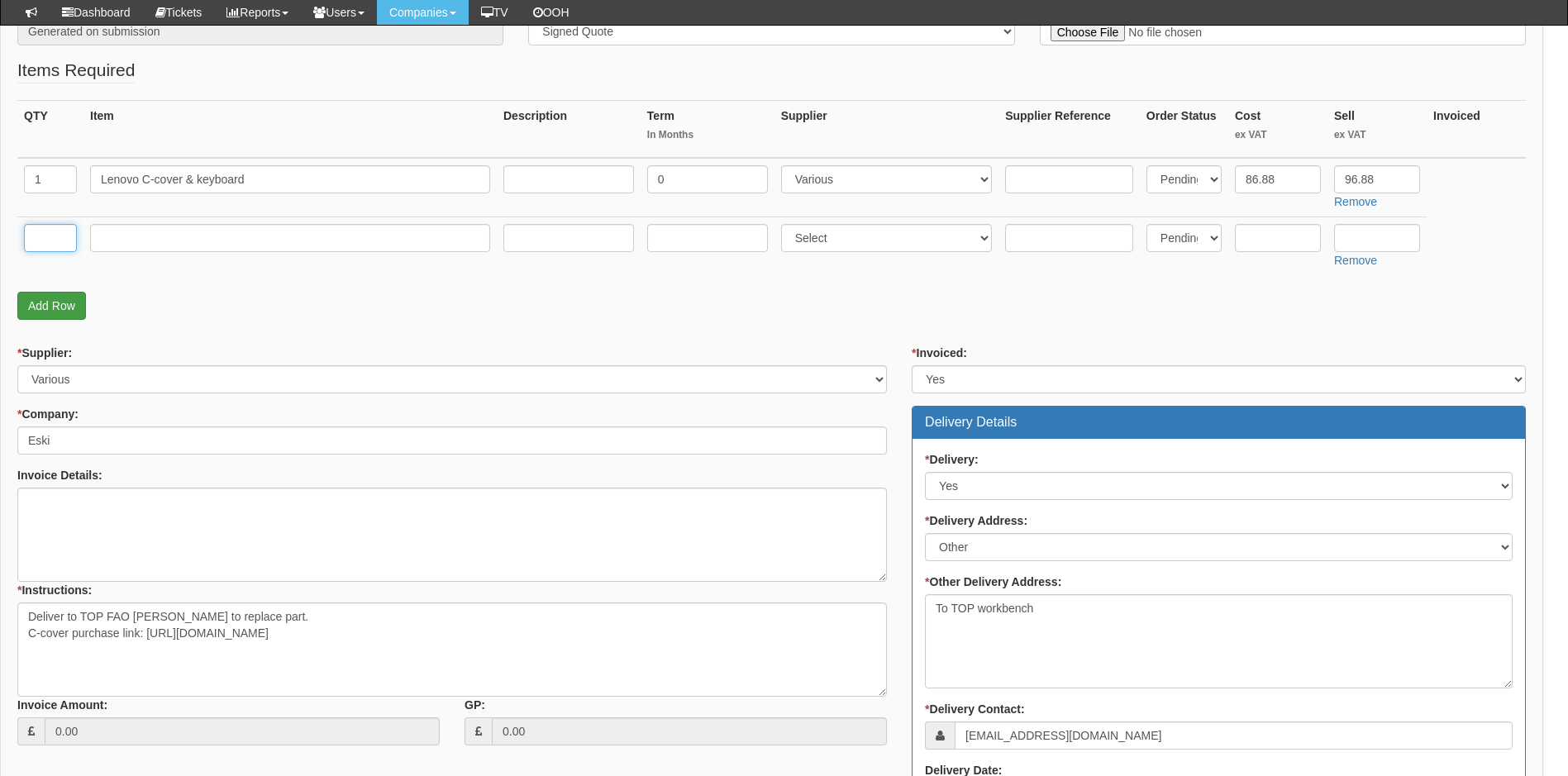
click at [63, 239] on input "text" at bounding box center [50, 237] width 53 height 28
type input "1"
click at [121, 239] on input "text" at bounding box center [289, 237] width 400 height 28
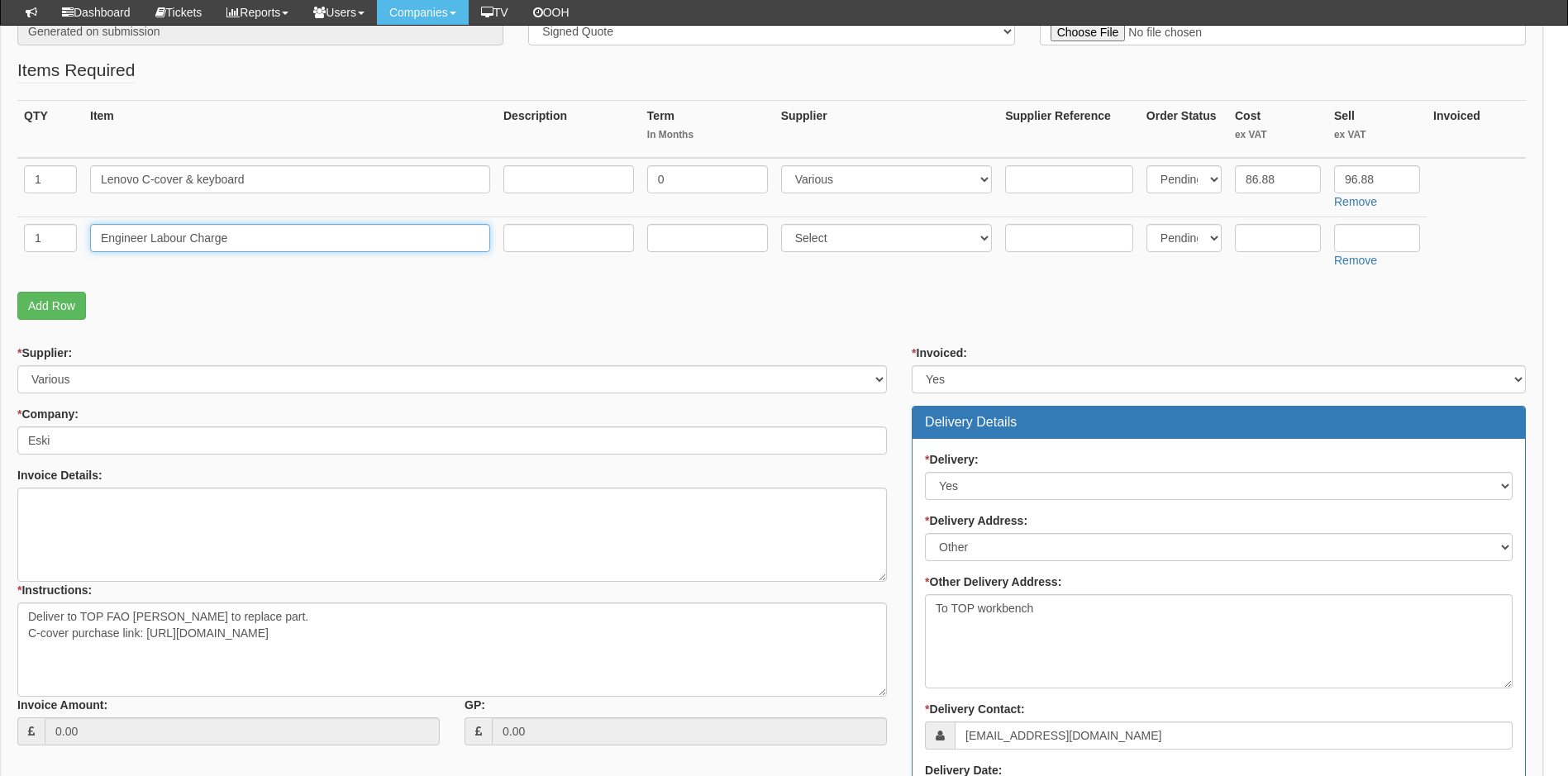
click at [100, 235] on input "Engineer Labour Charge" at bounding box center [289, 237] width 400 height 28
click at [184, 238] on input "1-hour Engineer Labour Charge" at bounding box center [289, 237] width 400 height 28
type input "1-hour Labour Charge"
click at [742, 245] on input "text" at bounding box center [707, 237] width 121 height 28
type input "0"
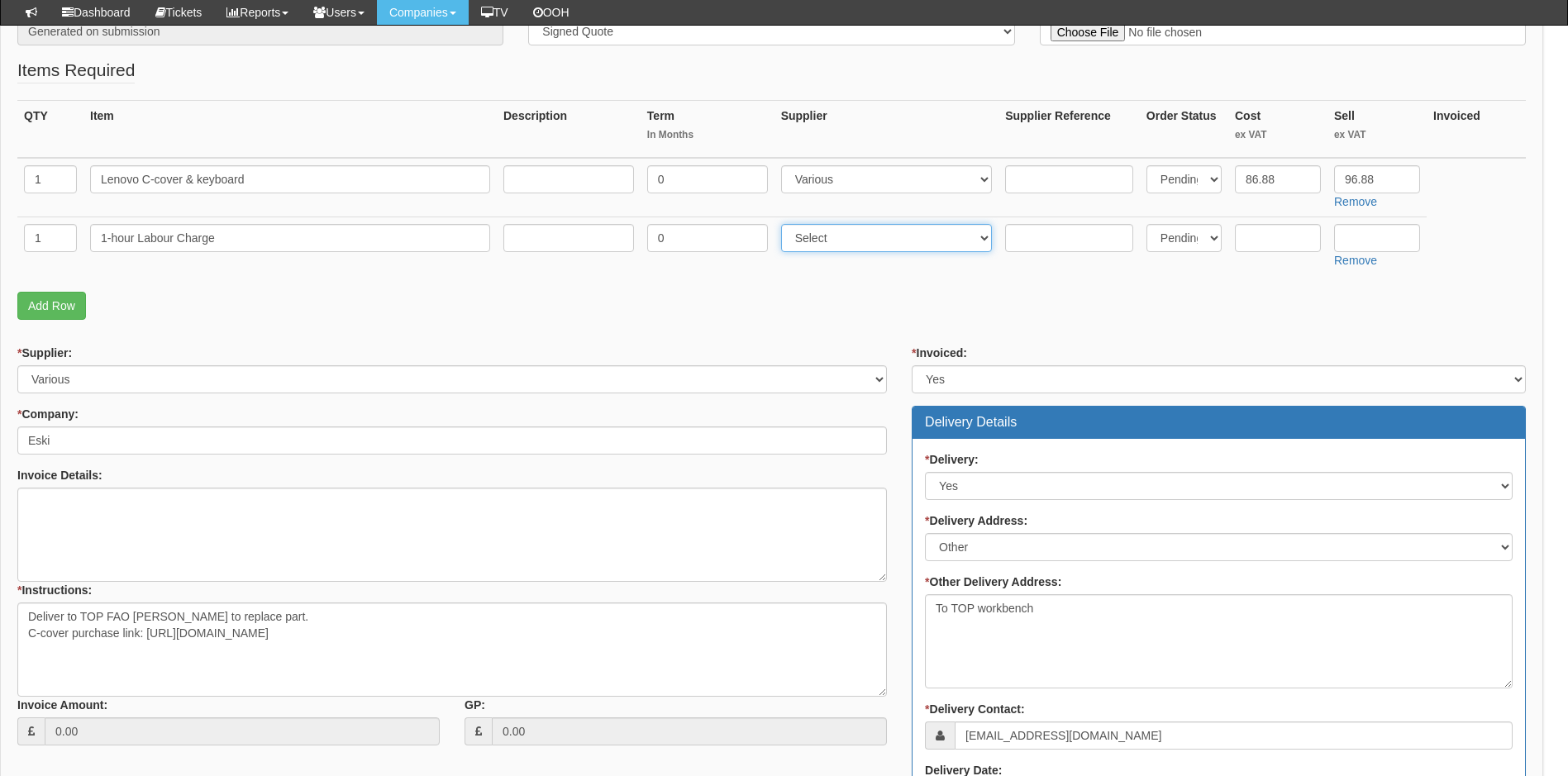
click at [894, 242] on select "Select 123 REG.co.uk 1Password 3 4Gon AA Jones Electric Ltd Abzorb Access Group…" at bounding box center [887, 237] width 211 height 28
select select "81"
click at [784, 224] on select "Select 123 REG.co.uk 1Password 3 4Gon AA Jones Electric Ltd Abzorb Access Group…" at bounding box center [887, 237] width 211 height 28
click at [1285, 236] on input "text" at bounding box center [1278, 237] width 86 height 28
type input "0"
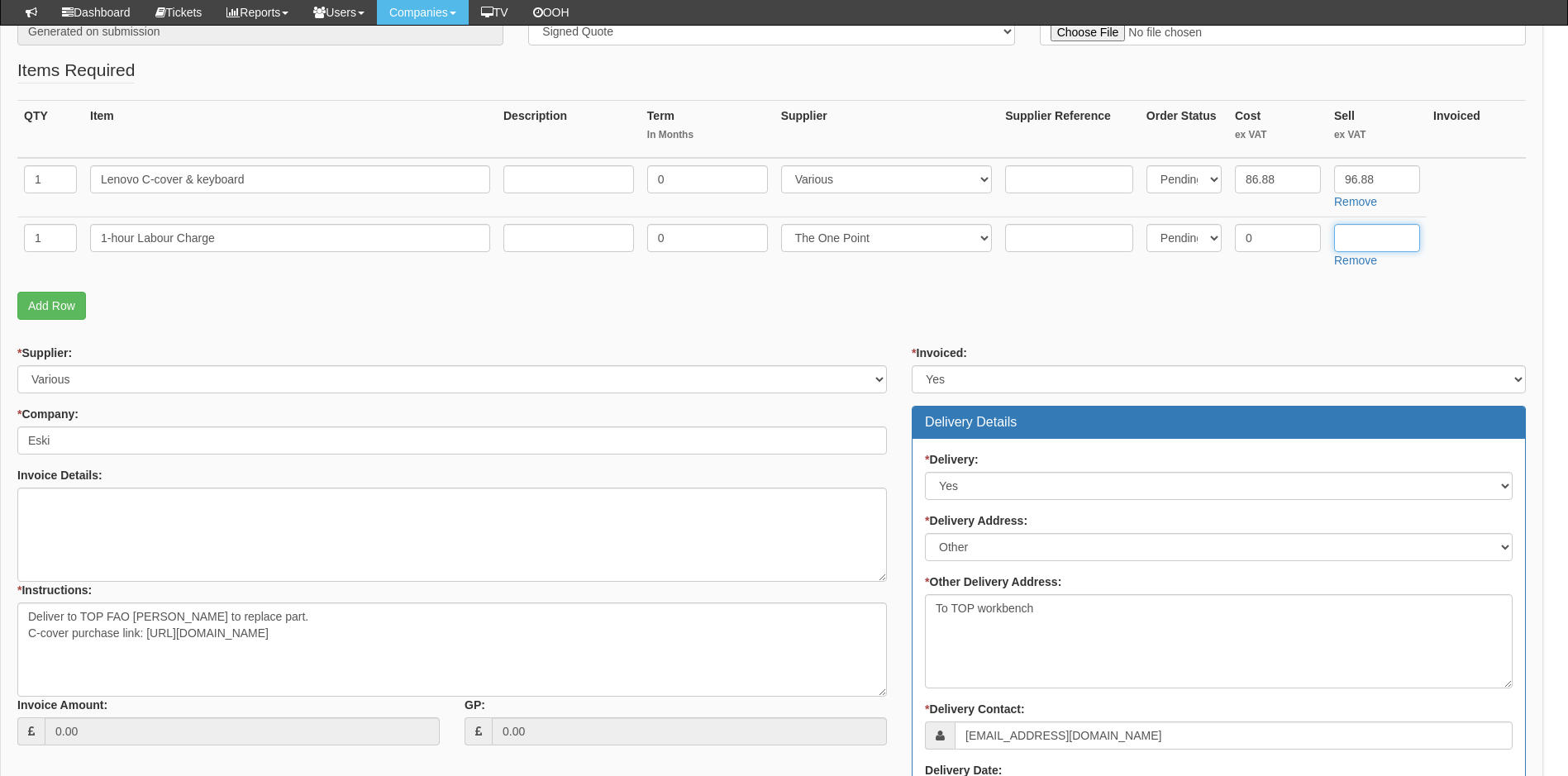
click at [1381, 236] on input "text" at bounding box center [1377, 237] width 86 height 28
type input "55"
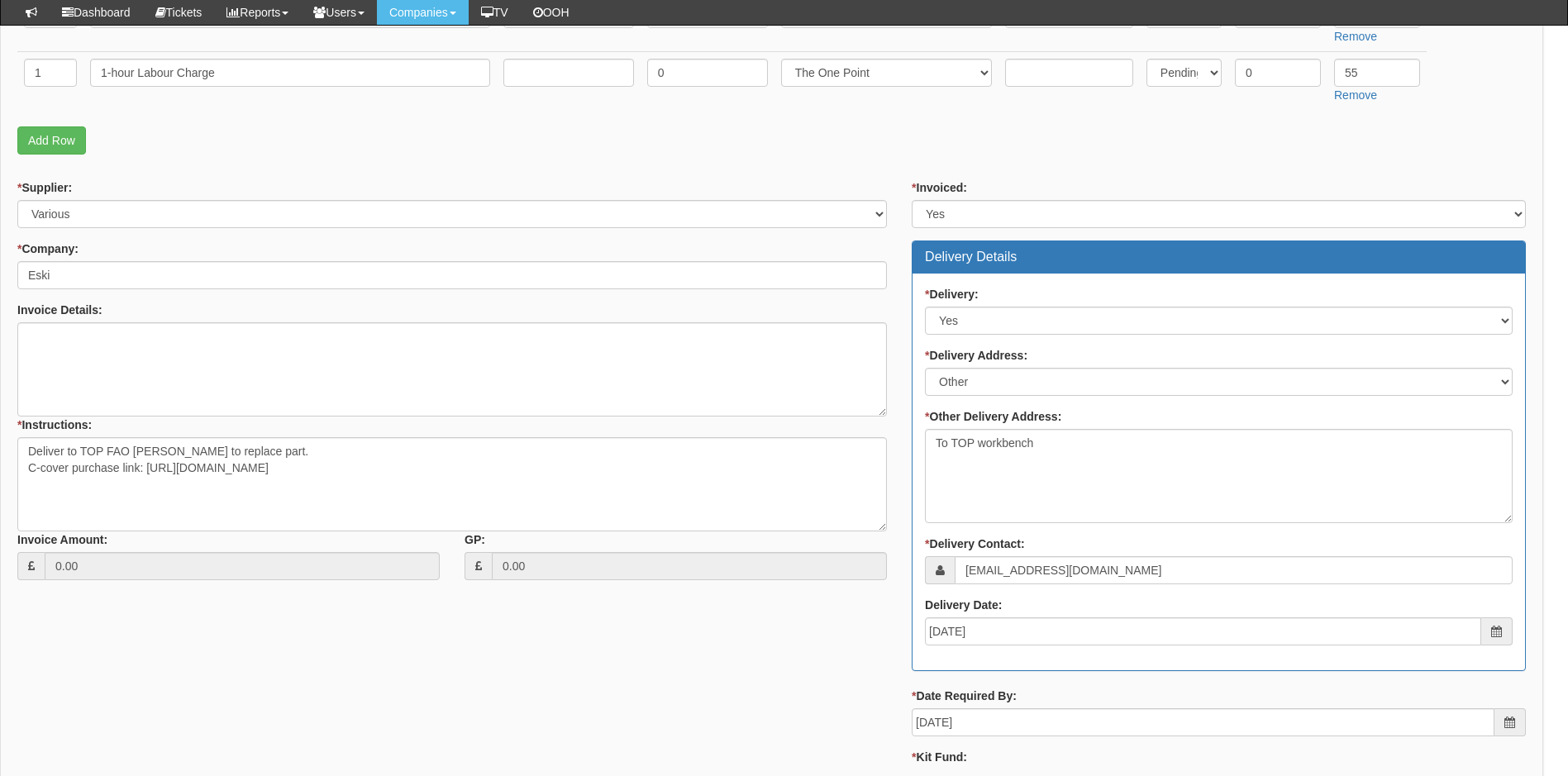
scroll to position [514, 13]
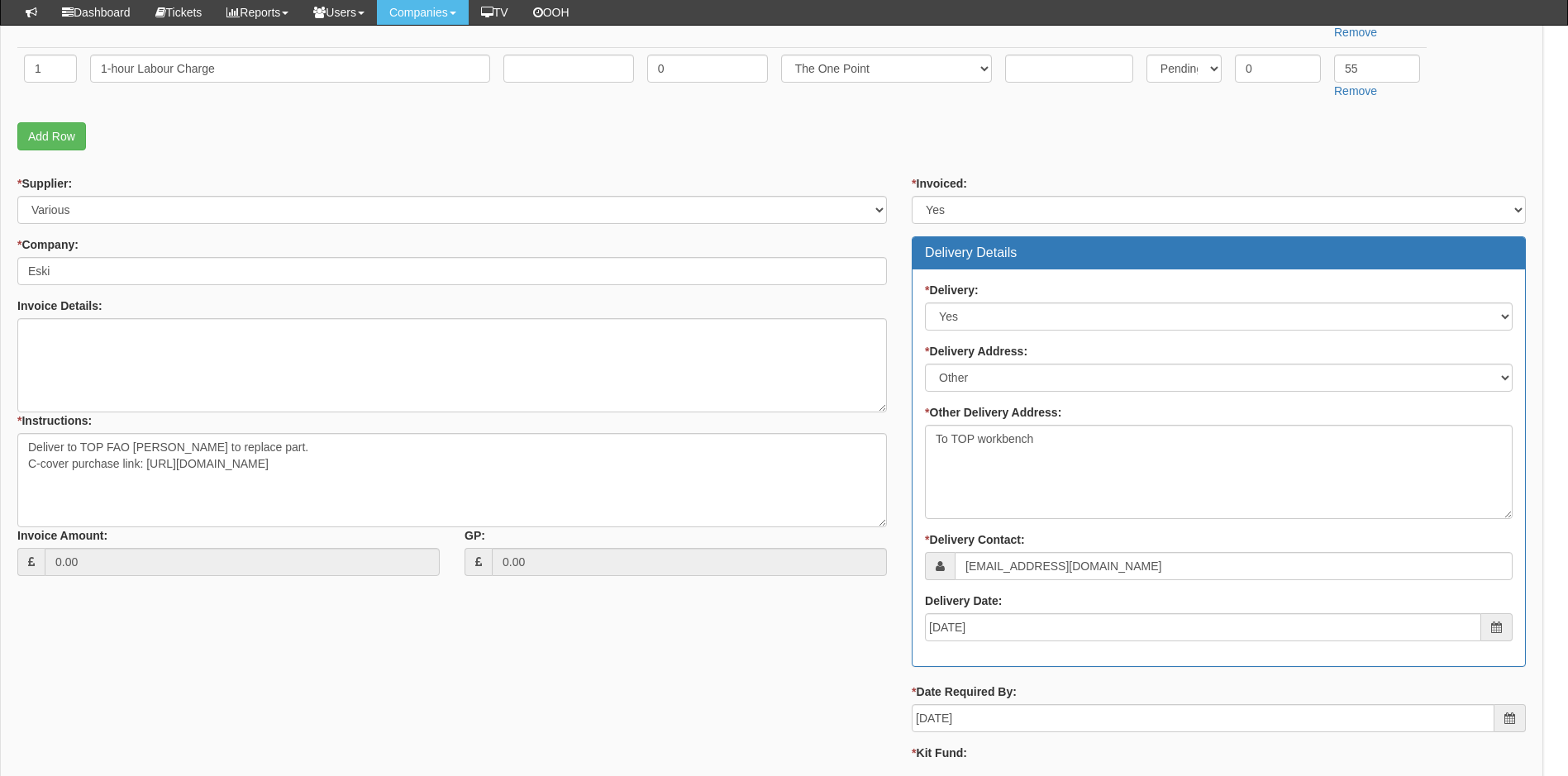
click at [254, 640] on div "* Supplier: Select 123 REG.co.uk 1Password 3 4Gon AA Jones Electric Ltd Abzorb …" at bounding box center [771, 510] width 1533 height 669
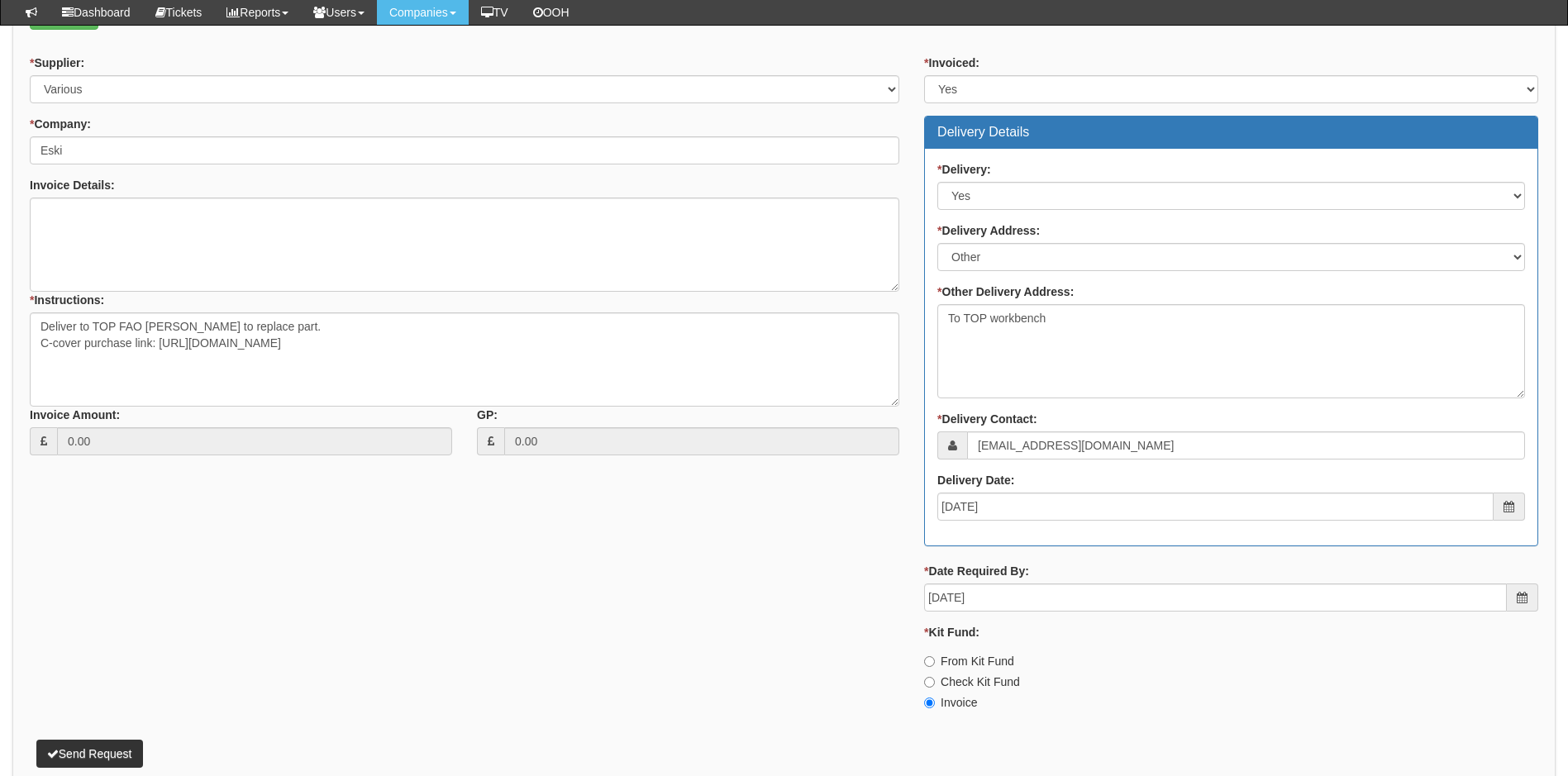
scroll to position [718, 0]
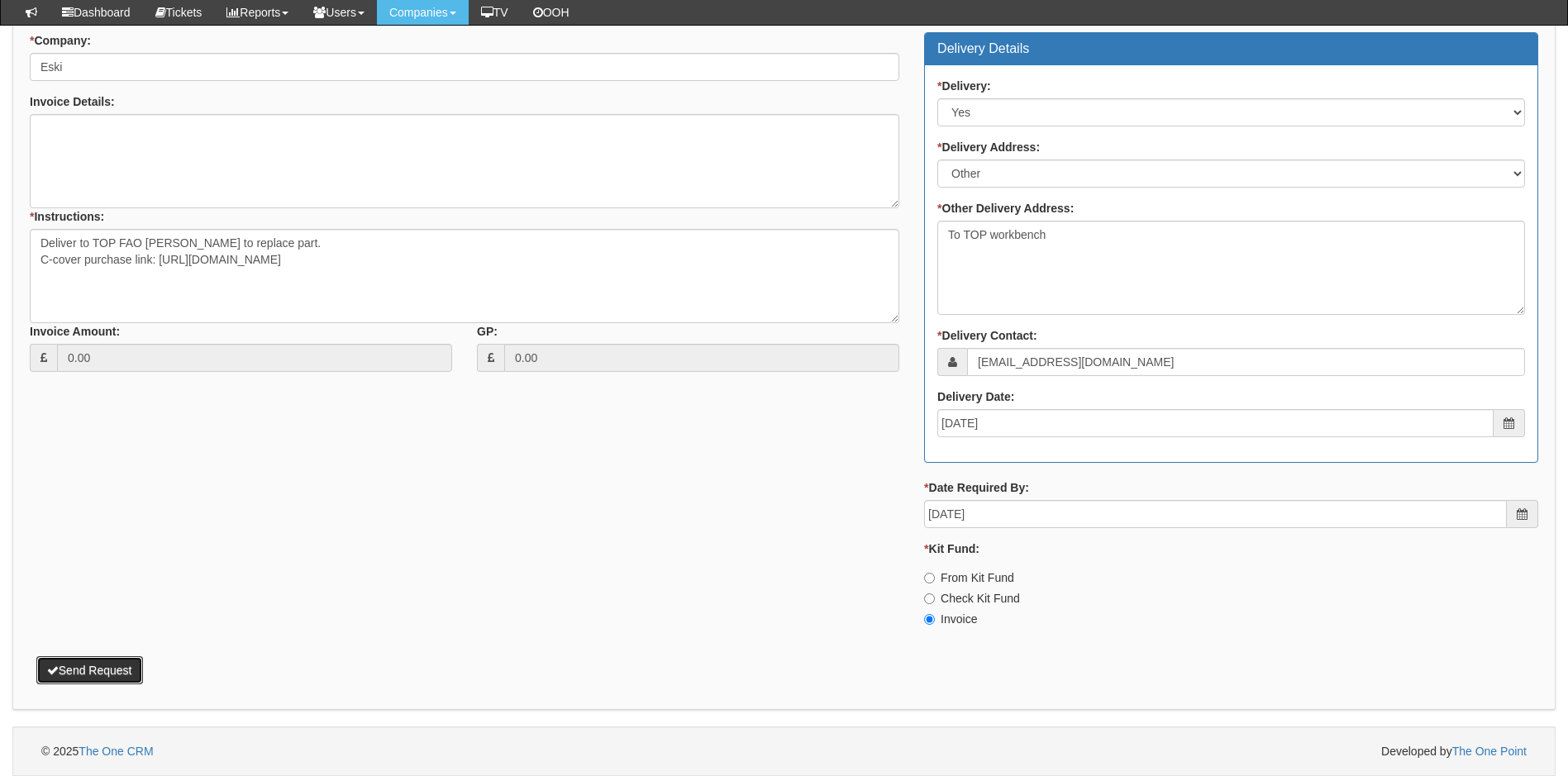
click at [113, 666] on button "Send Request" at bounding box center [90, 670] width 107 height 28
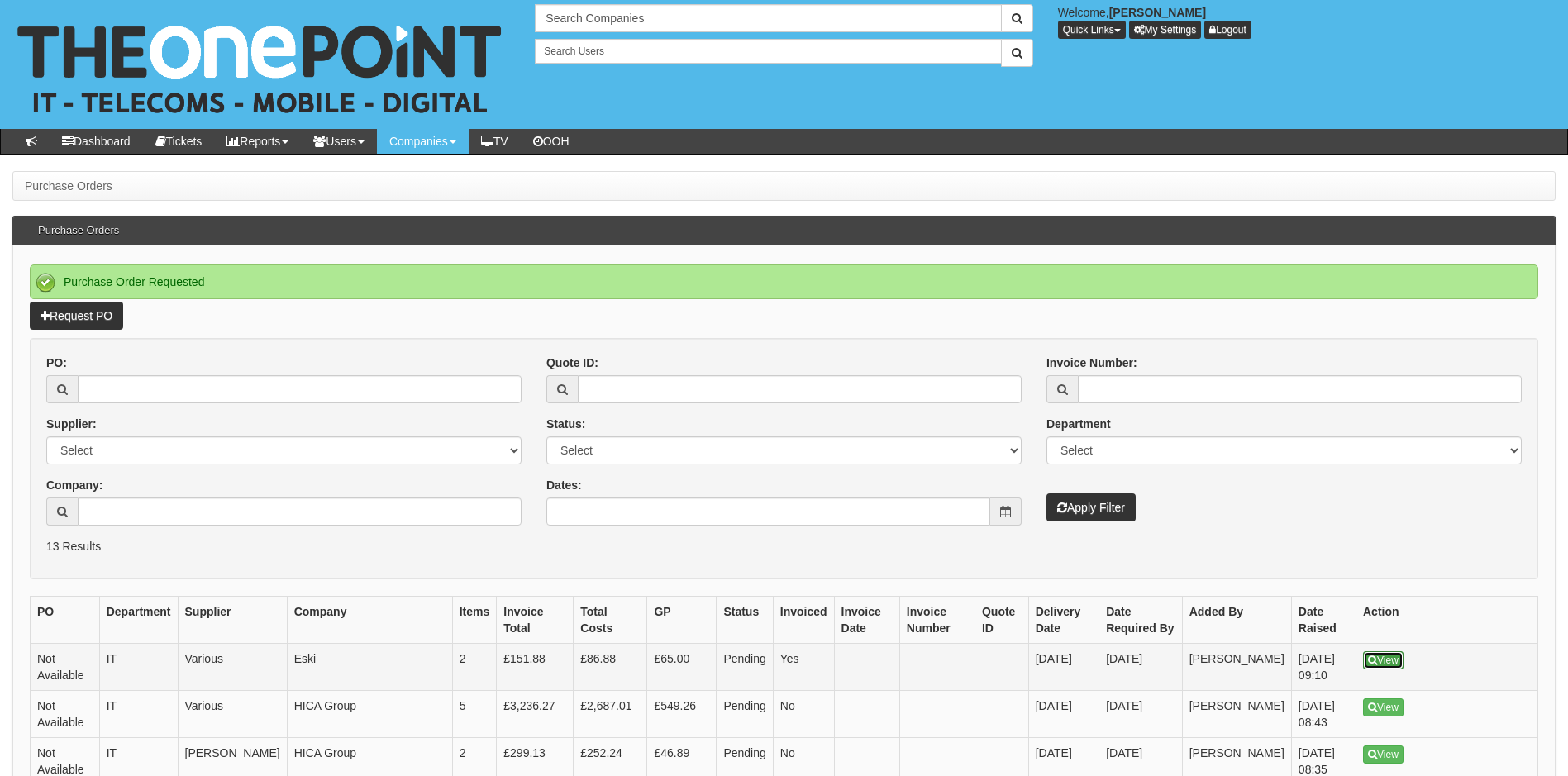
click at [1370, 656] on icon at bounding box center [1372, 660] width 9 height 10
